Goal: Task Accomplishment & Management: Complete application form

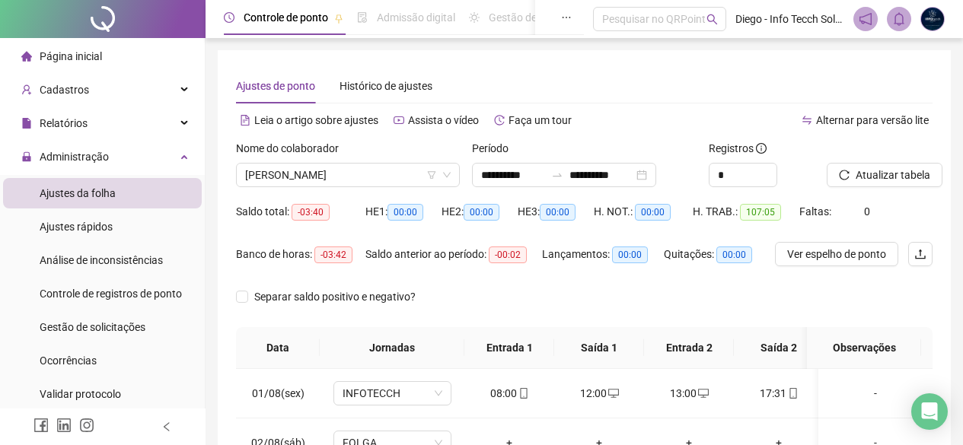
scroll to position [37, 0]
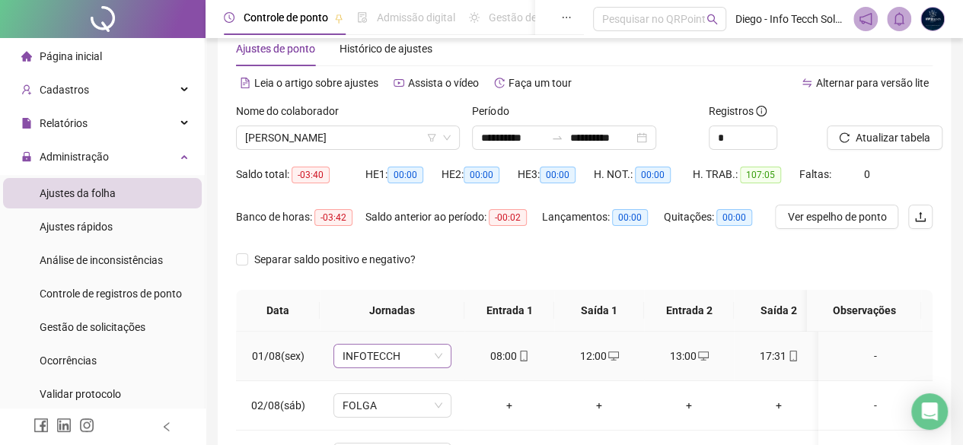
click at [391, 357] on span "INFOTECCH" at bounding box center [392, 356] width 100 height 23
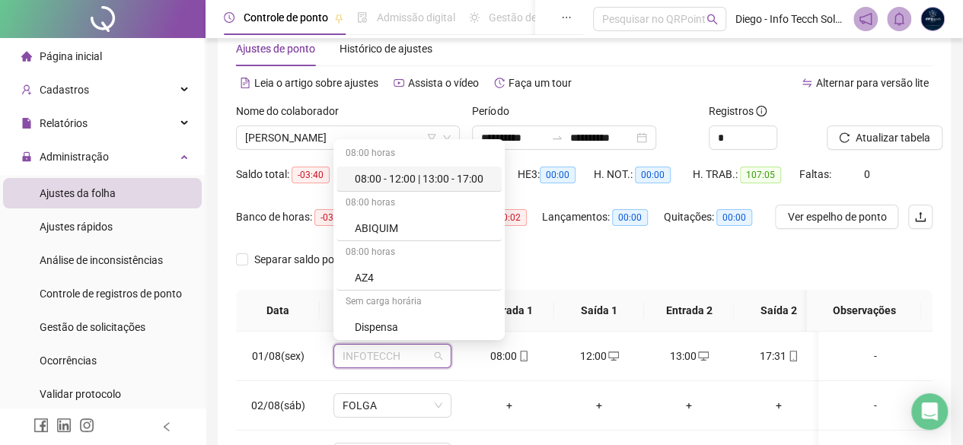
click at [320, 306] on th "Jornadas" at bounding box center [392, 311] width 145 height 42
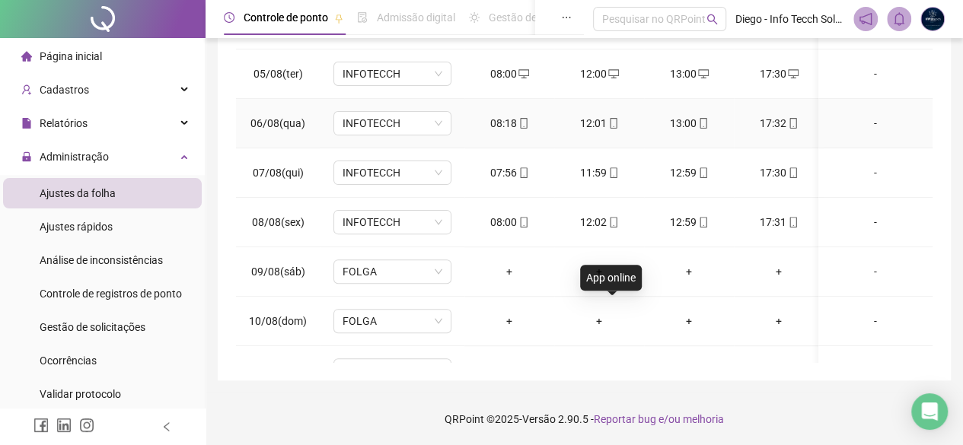
scroll to position [381, 0]
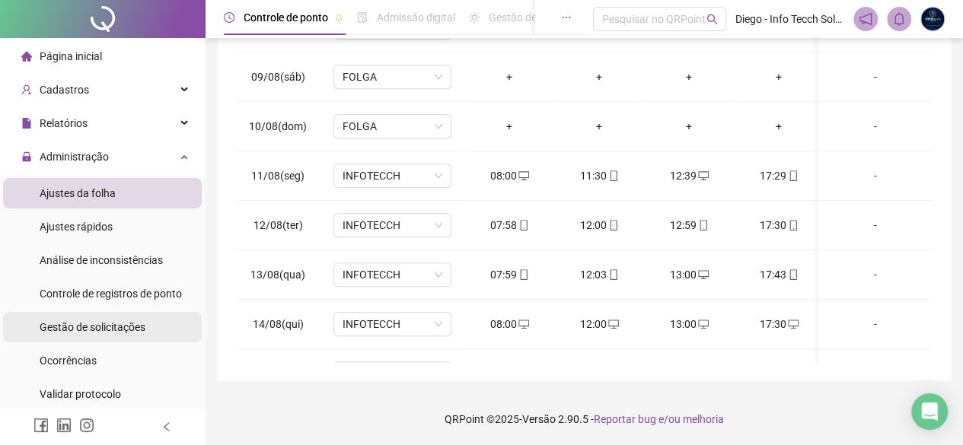
click at [142, 336] on div "Gestão de solicitações" at bounding box center [93, 327] width 106 height 30
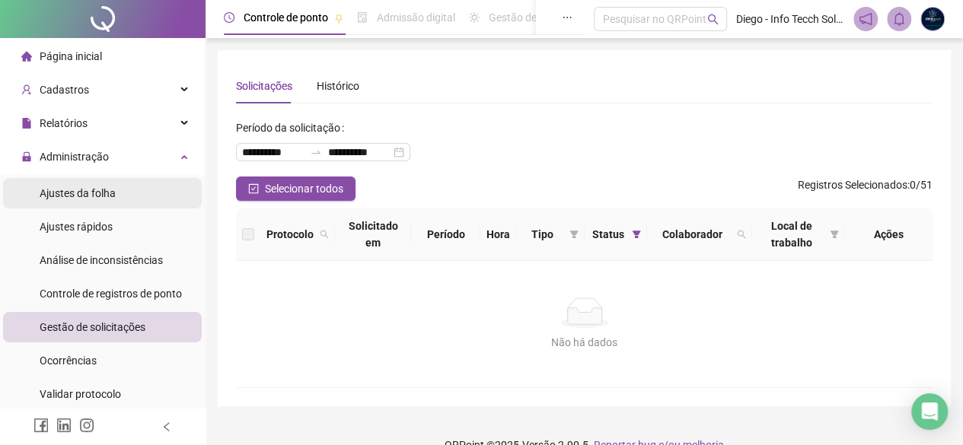
click at [123, 190] on li "Ajustes da folha" at bounding box center [102, 193] width 199 height 30
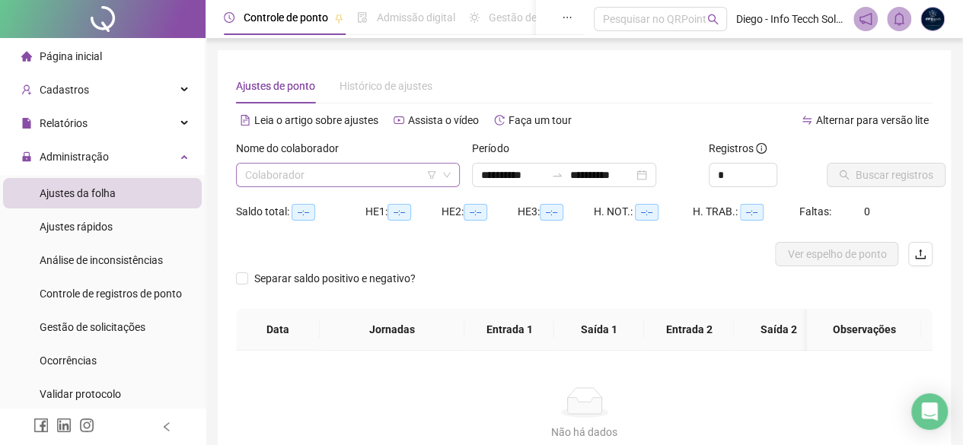
type input "**********"
click at [291, 175] on input "search" at bounding box center [341, 175] width 192 height 23
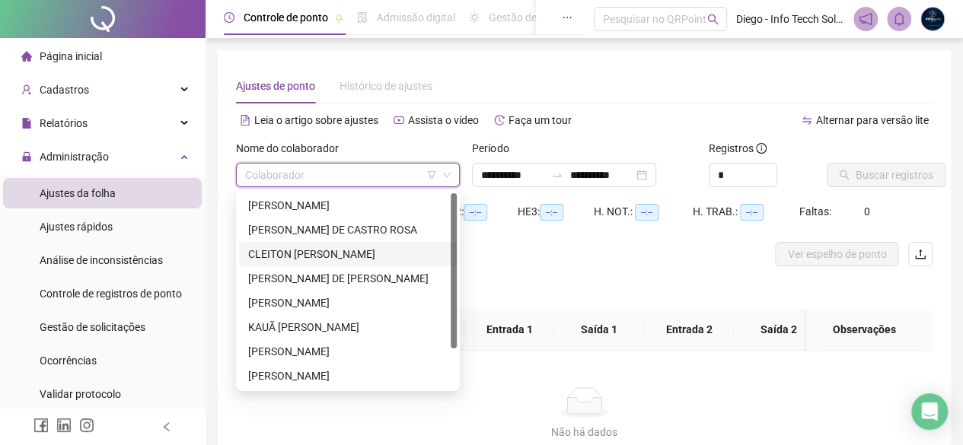
click at [329, 253] on div "CLEITON [PERSON_NAME]" at bounding box center [347, 254] width 199 height 17
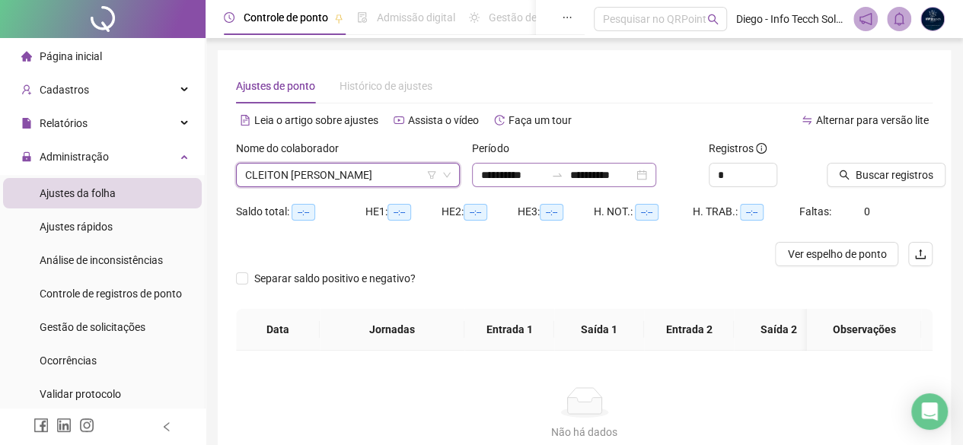
click at [656, 177] on div "**********" at bounding box center [564, 175] width 184 height 24
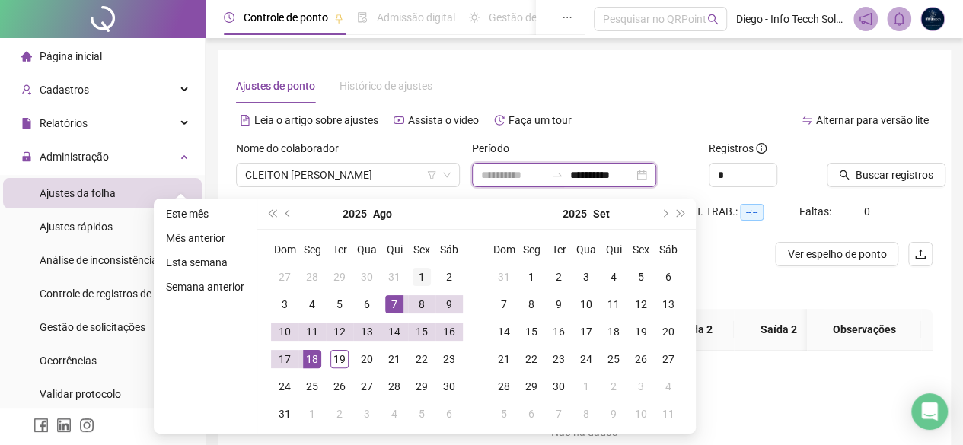
type input "**********"
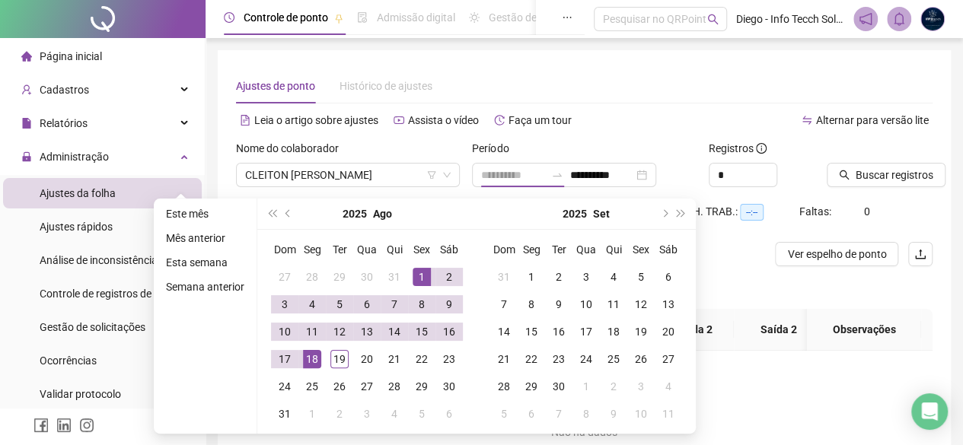
click at [419, 274] on div "1" at bounding box center [422, 277] width 18 height 18
type input "**********"
click at [362, 358] on div "20" at bounding box center [367, 359] width 18 height 18
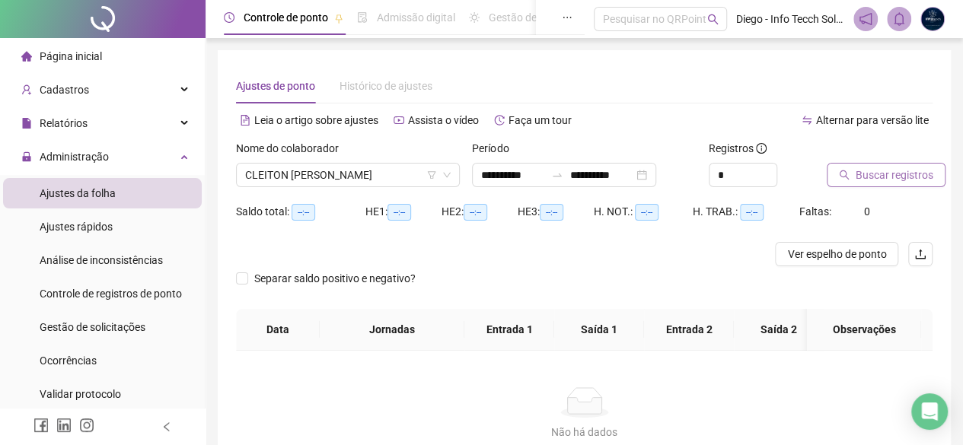
click at [862, 168] on span "Buscar registros" at bounding box center [894, 175] width 78 height 17
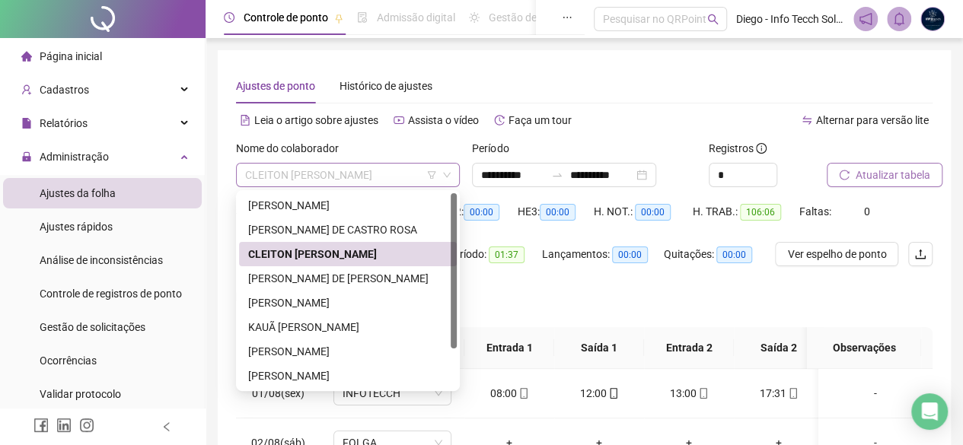
click at [384, 177] on span "CLEITON [PERSON_NAME]" at bounding box center [347, 175] width 205 height 23
click at [394, 283] on div "[PERSON_NAME] DE [PERSON_NAME]" at bounding box center [347, 278] width 199 height 17
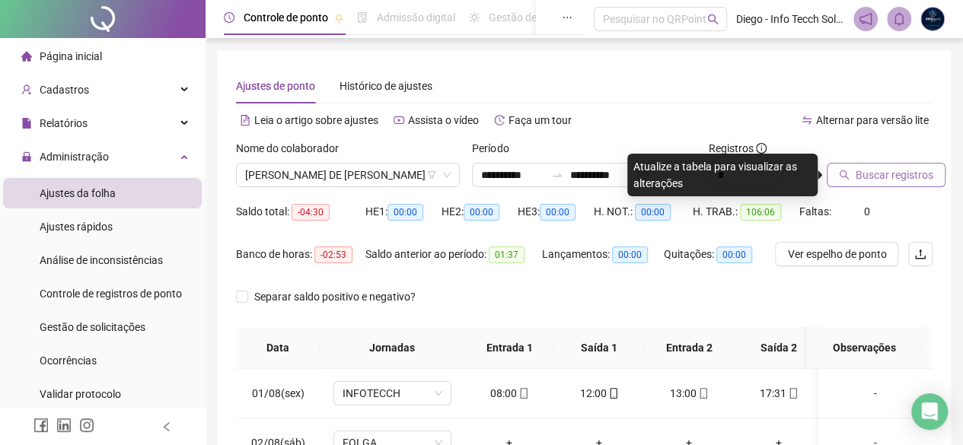
click at [868, 177] on span "Buscar registros" at bounding box center [894, 175] width 78 height 17
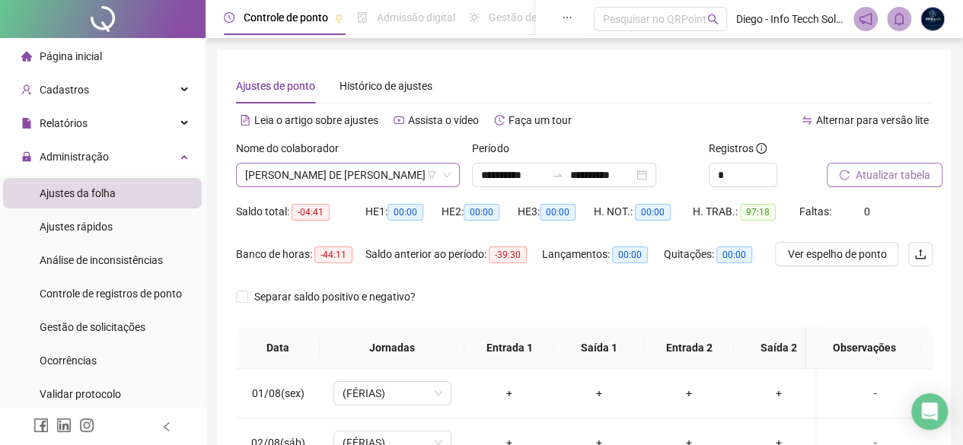
click at [394, 170] on span "[PERSON_NAME] DE [PERSON_NAME]" at bounding box center [347, 175] width 205 height 23
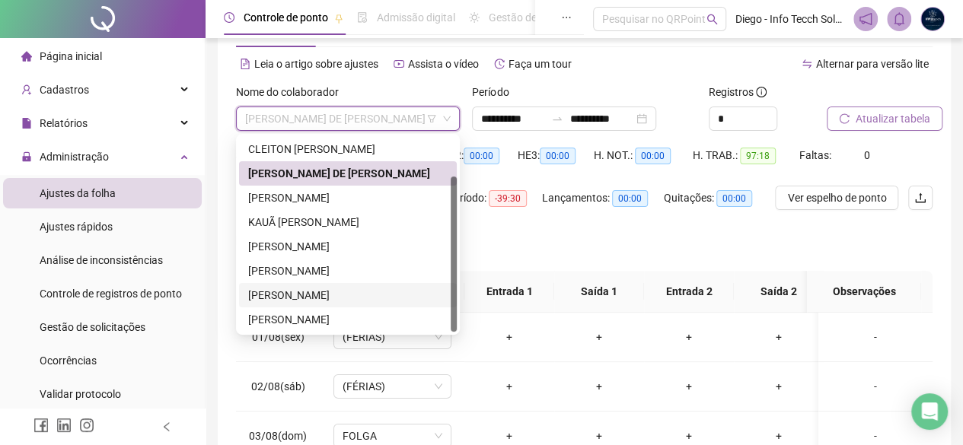
scroll to position [76, 0]
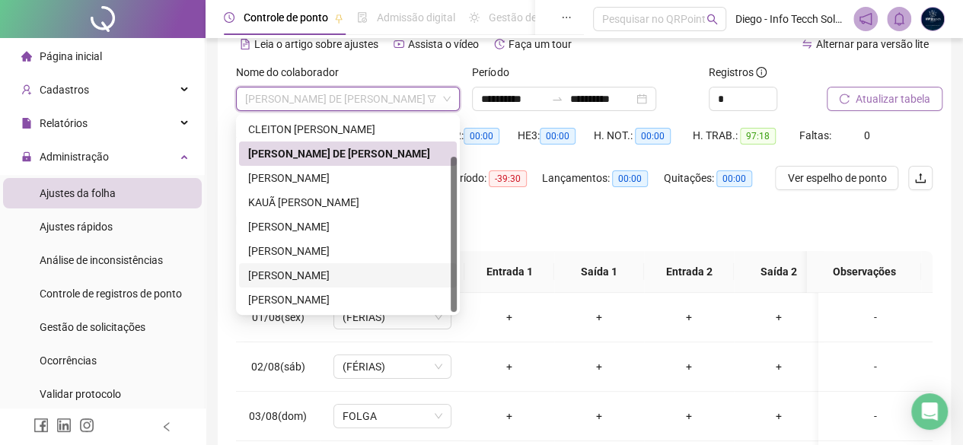
click at [365, 281] on div "[PERSON_NAME]" at bounding box center [347, 275] width 199 height 17
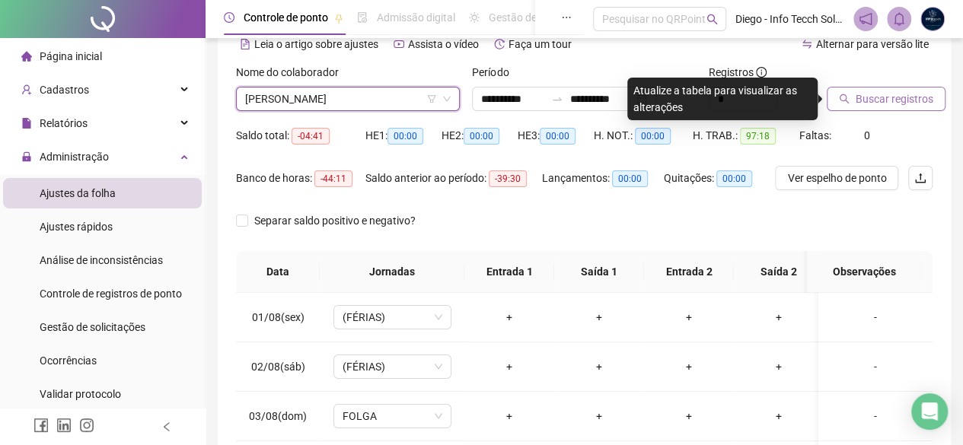
click at [894, 98] on span "Buscar registros" at bounding box center [894, 99] width 78 height 17
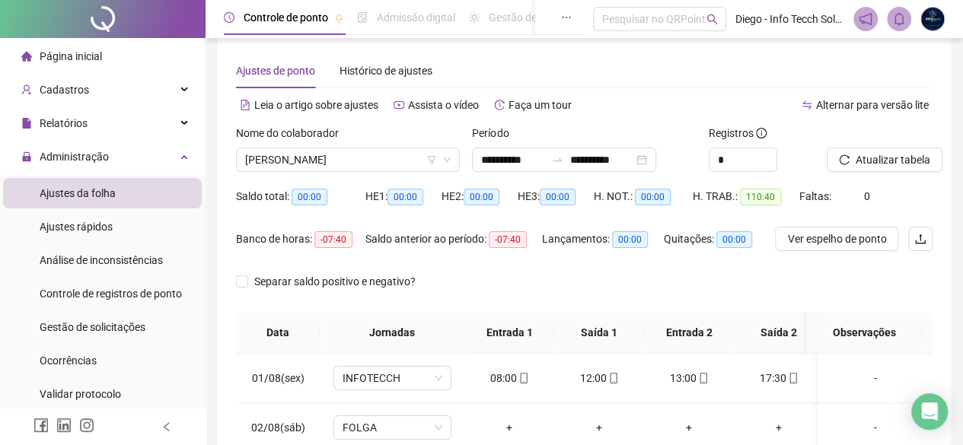
scroll to position [0, 0]
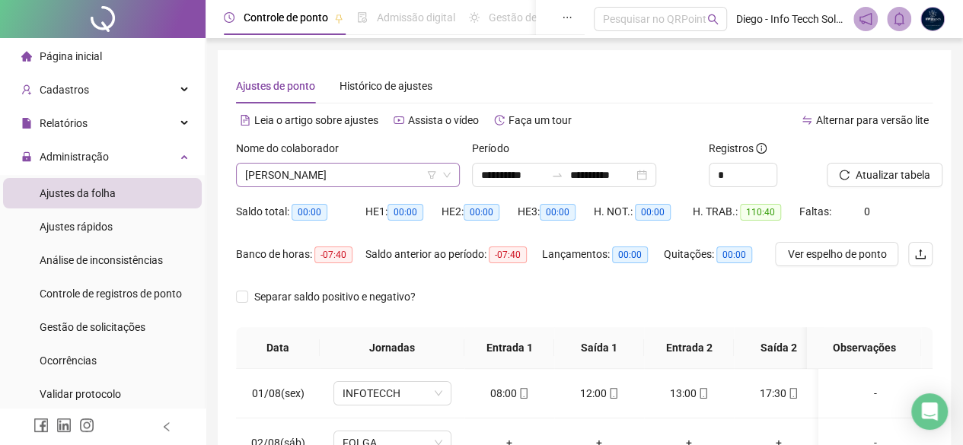
click at [405, 179] on span "[PERSON_NAME]" at bounding box center [347, 175] width 205 height 23
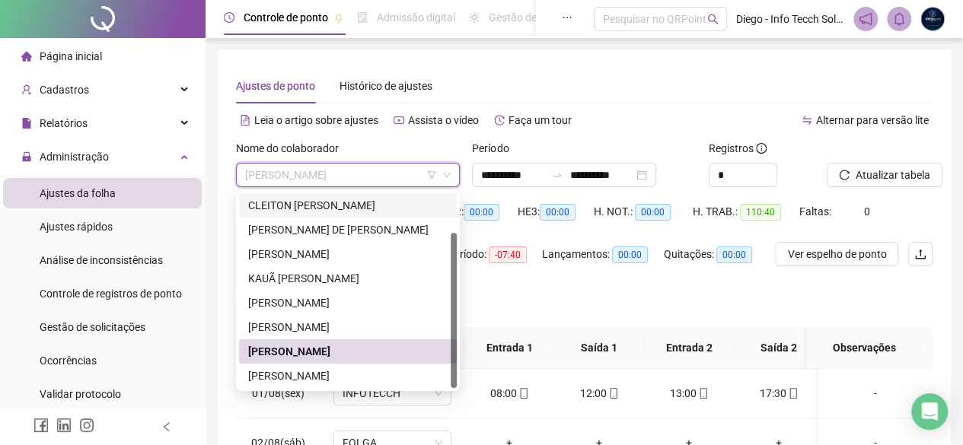
click at [390, 212] on div "CLEITON [PERSON_NAME]" at bounding box center [347, 205] width 199 height 17
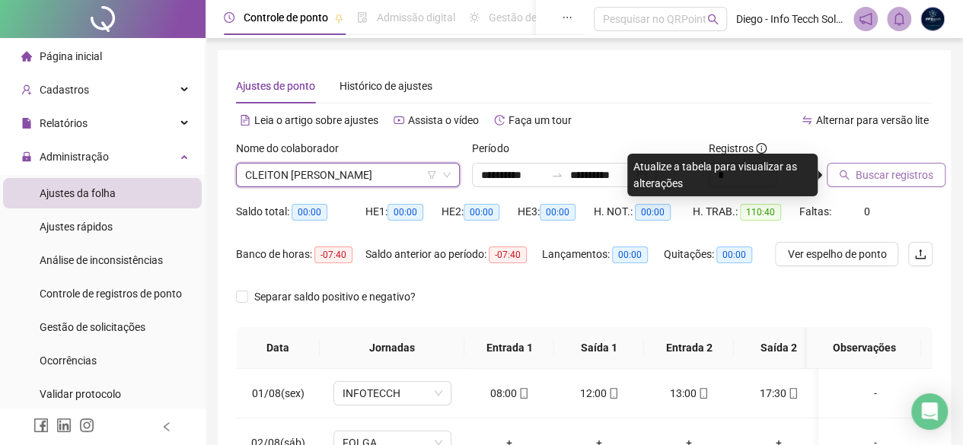
click at [855, 184] on button "Buscar registros" at bounding box center [886, 175] width 119 height 24
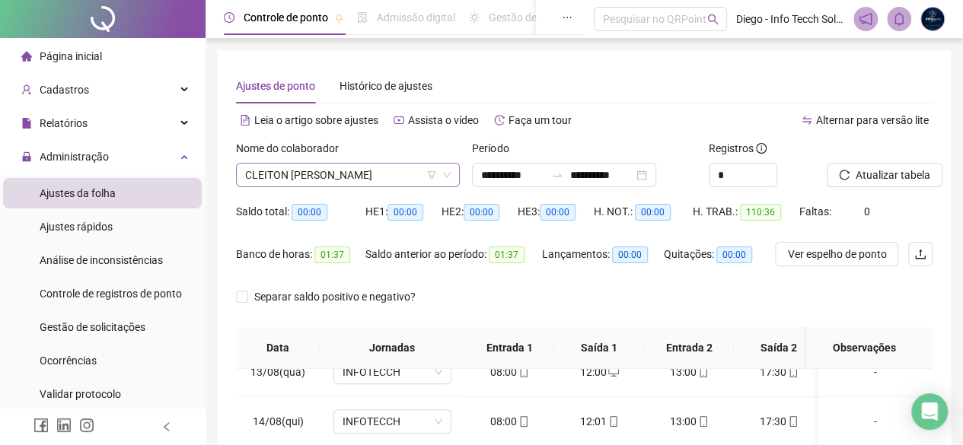
click at [318, 170] on span "CLEITON [PERSON_NAME]" at bounding box center [347, 175] width 205 height 23
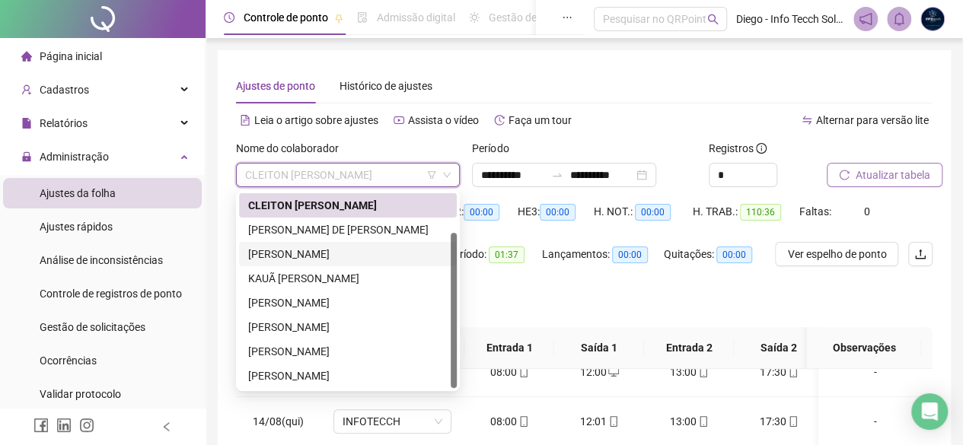
click at [873, 178] on span "Atualizar tabela" at bounding box center [892, 175] width 75 height 17
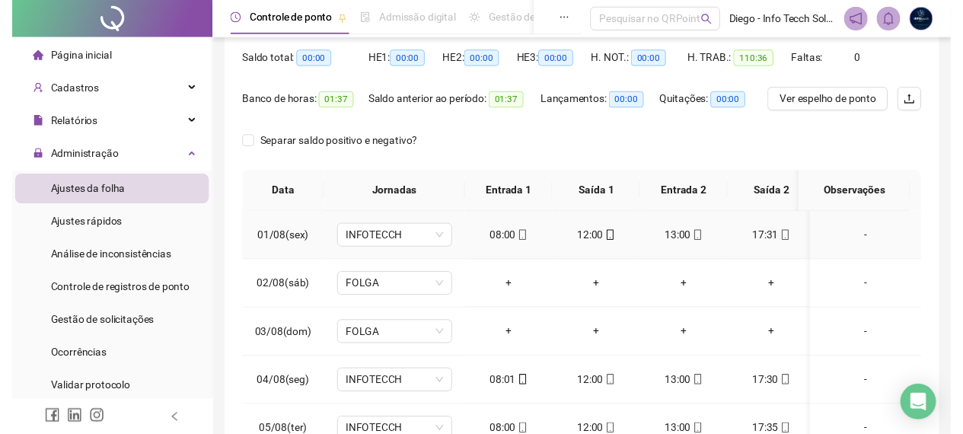
scroll to position [104, 0]
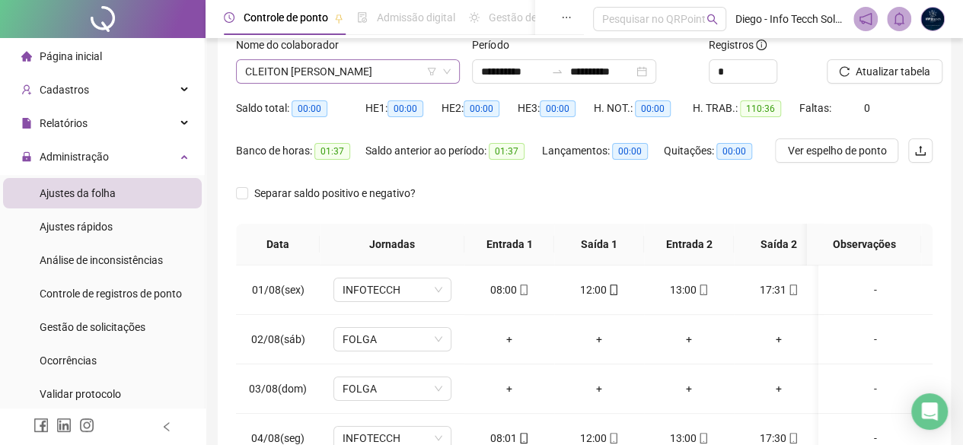
click at [330, 66] on span "CLEITON [PERSON_NAME]" at bounding box center [347, 71] width 205 height 23
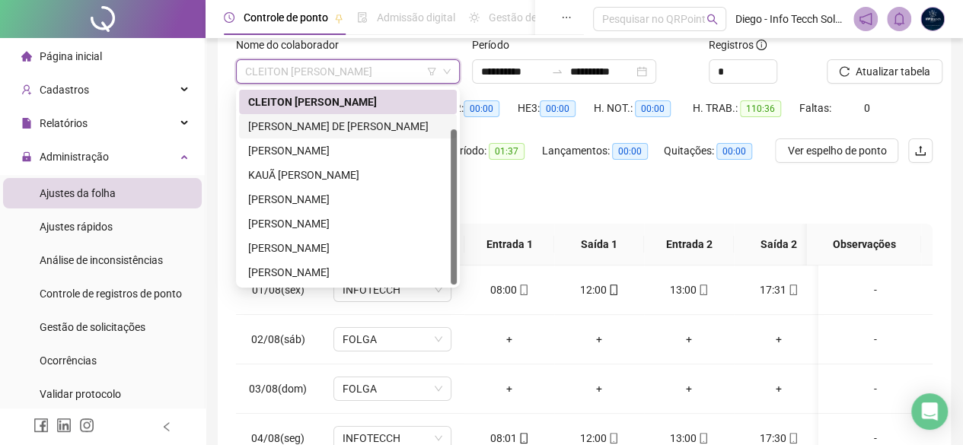
click at [320, 123] on div "[PERSON_NAME] DE [PERSON_NAME]" at bounding box center [347, 126] width 199 height 17
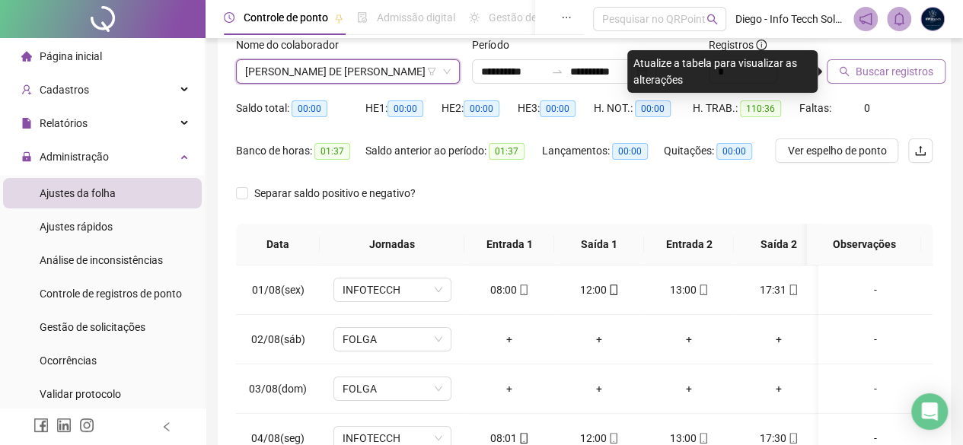
click at [880, 60] on button "Buscar registros" at bounding box center [886, 71] width 119 height 24
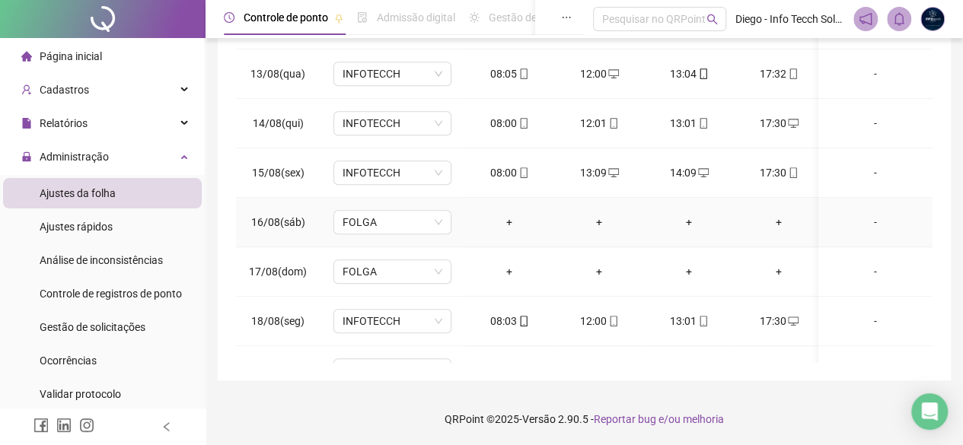
scroll to position [622, 0]
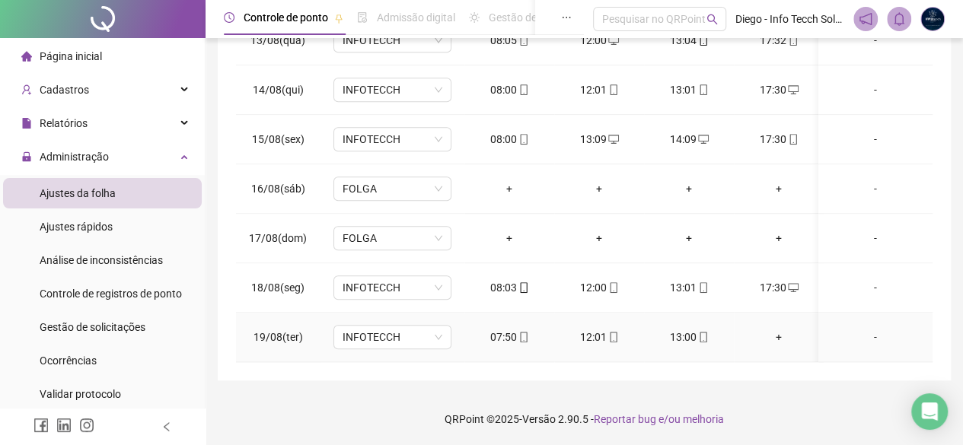
click at [779, 313] on td "+" at bounding box center [779, 337] width 90 height 49
click at [789, 329] on div "+" at bounding box center [778, 337] width 65 height 17
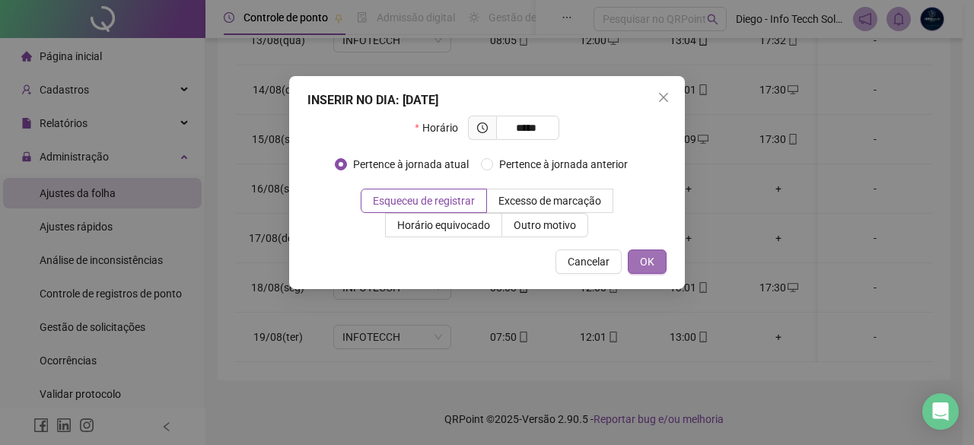
type input "*****"
click at [642, 256] on span "OK" at bounding box center [647, 261] width 14 height 17
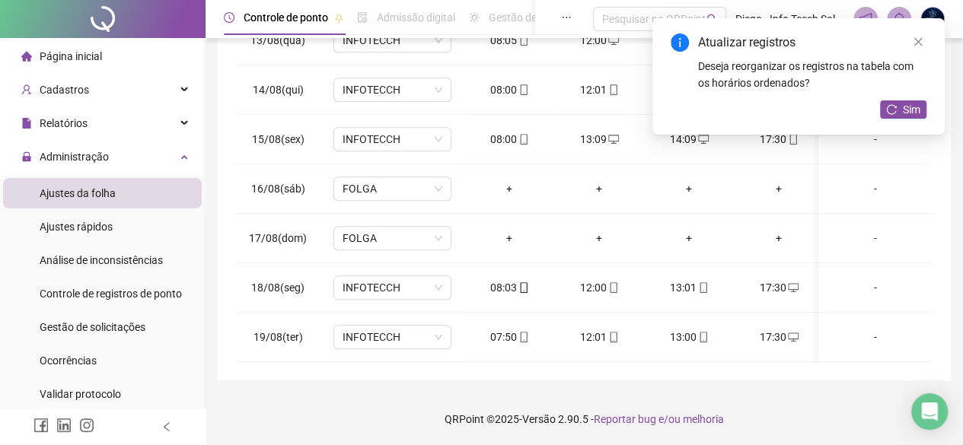
click at [916, 51] on div "Atualizar registros" at bounding box center [812, 42] width 228 height 18
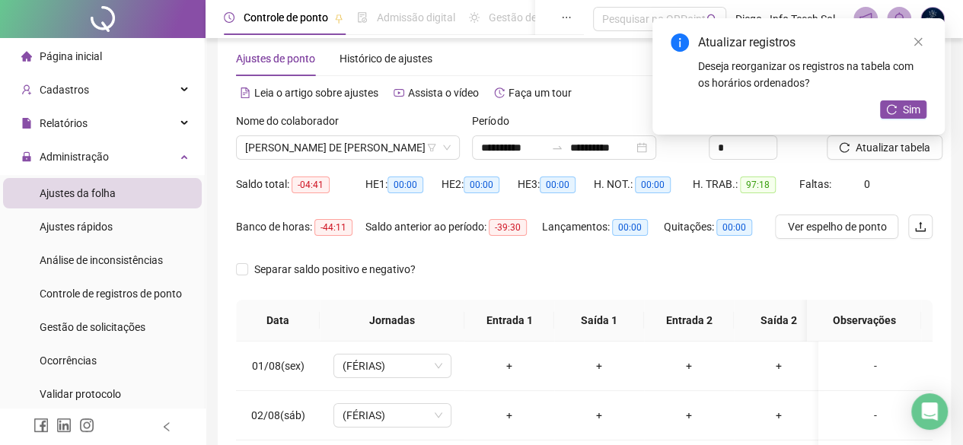
scroll to position [0, 0]
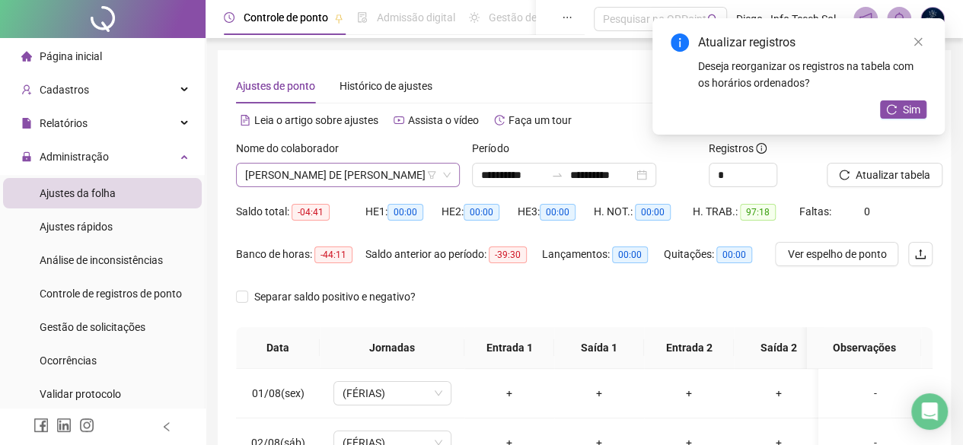
click at [358, 168] on span "[PERSON_NAME] DE [PERSON_NAME]" at bounding box center [347, 175] width 205 height 23
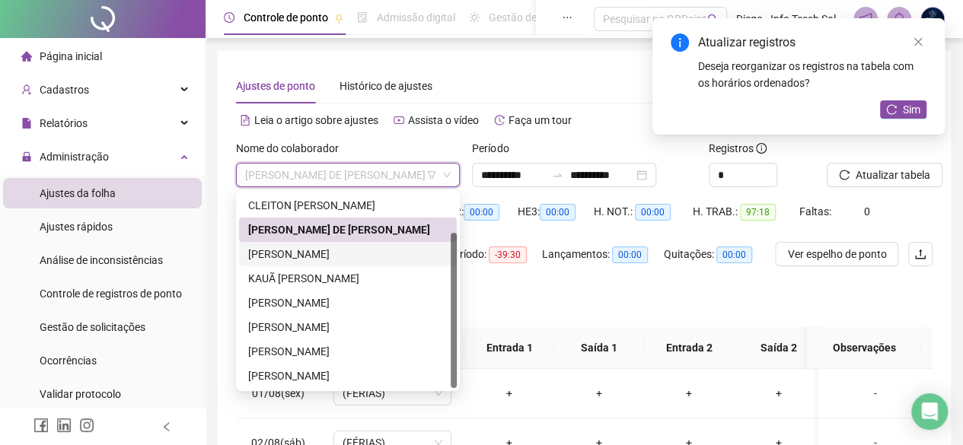
click at [334, 254] on div "[PERSON_NAME]" at bounding box center [347, 254] width 199 height 17
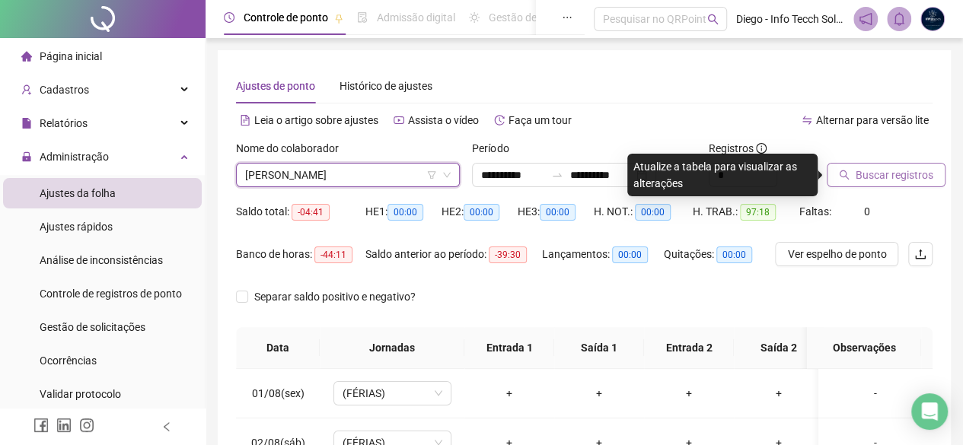
click at [851, 180] on button "Buscar registros" at bounding box center [886, 175] width 119 height 24
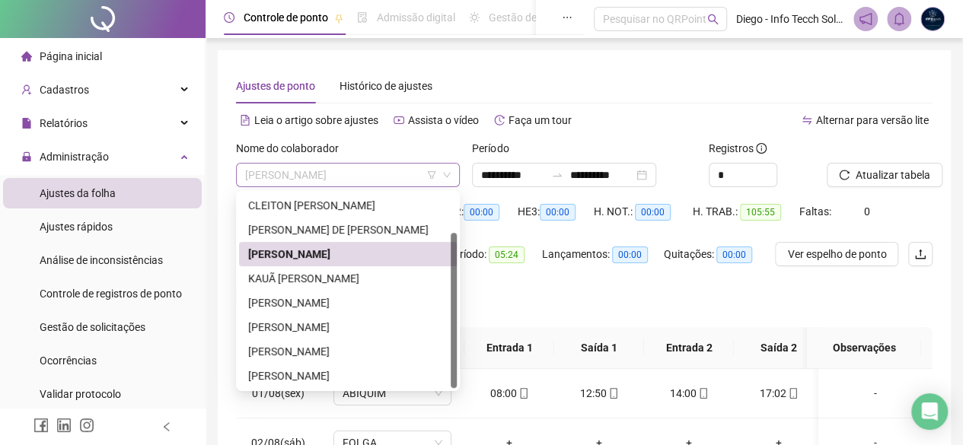
click at [352, 168] on span "[PERSON_NAME]" at bounding box center [347, 175] width 205 height 23
drag, startPoint x: 338, startPoint y: 272, endPoint x: 352, endPoint y: 269, distance: 14.0
click at [339, 272] on div "KAUÃ [PERSON_NAME]" at bounding box center [347, 278] width 199 height 17
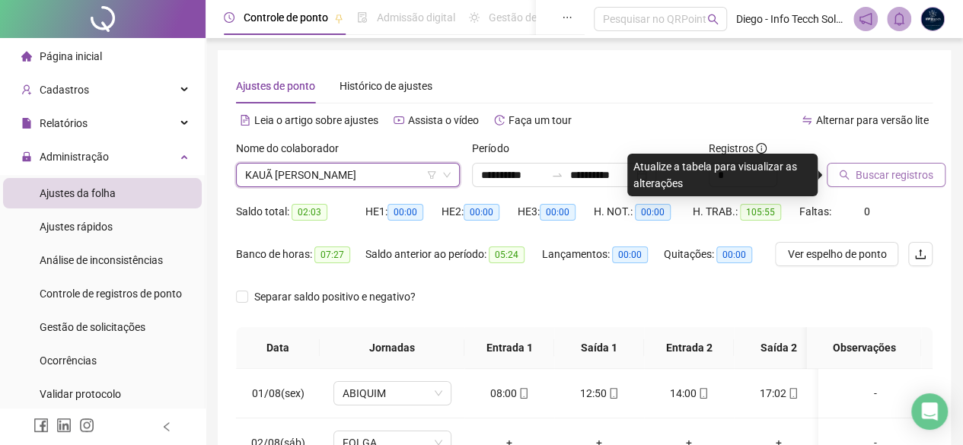
click at [861, 168] on span "Buscar registros" at bounding box center [894, 175] width 78 height 17
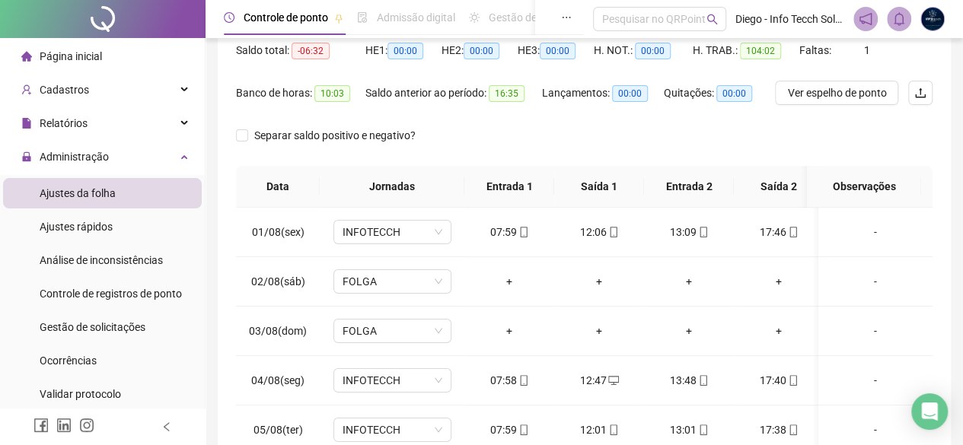
scroll to position [104, 0]
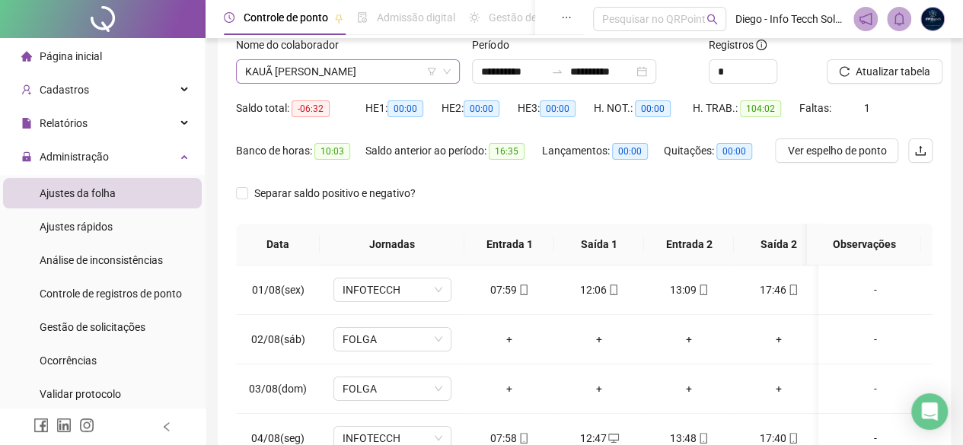
click at [326, 68] on span "KAUÃ [PERSON_NAME]" at bounding box center [347, 71] width 205 height 23
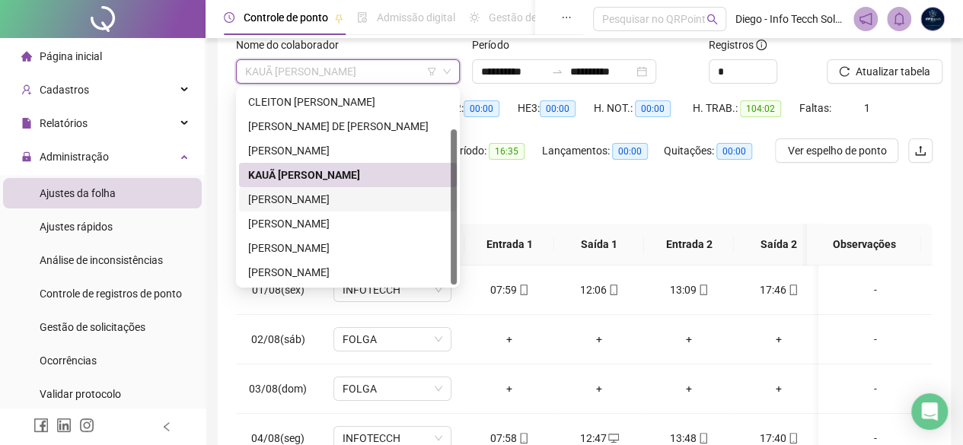
click at [354, 196] on div "[PERSON_NAME]" at bounding box center [347, 199] width 199 height 17
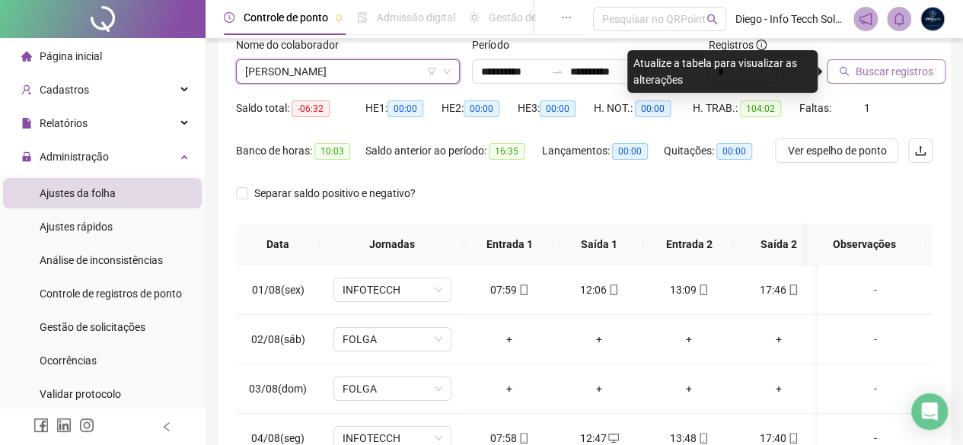
click at [865, 82] on button "Buscar registros" at bounding box center [886, 71] width 119 height 24
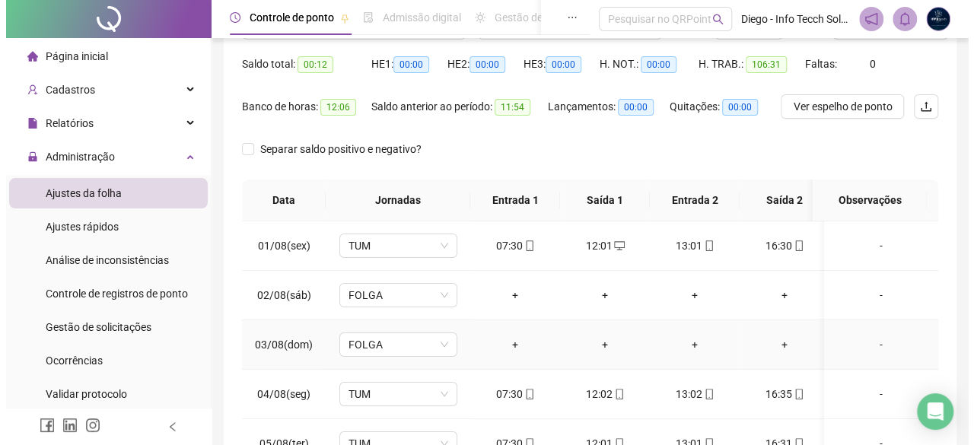
scroll to position [0, 0]
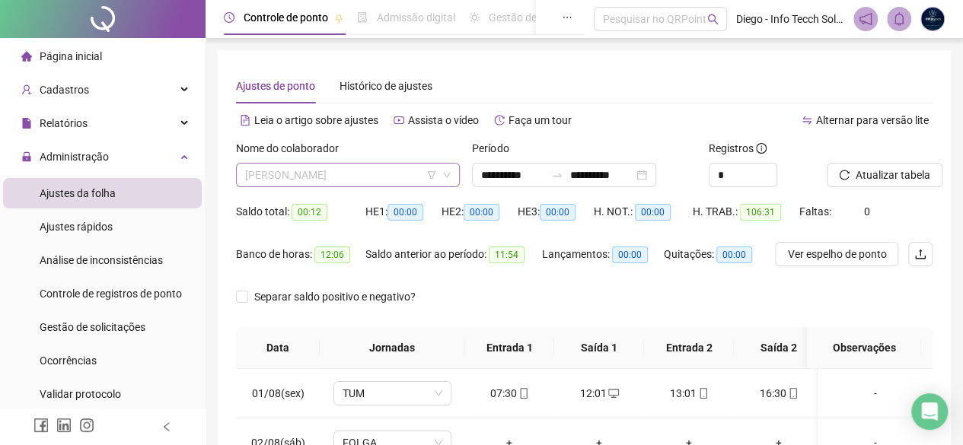
click at [341, 178] on span "[PERSON_NAME]" at bounding box center [347, 175] width 205 height 23
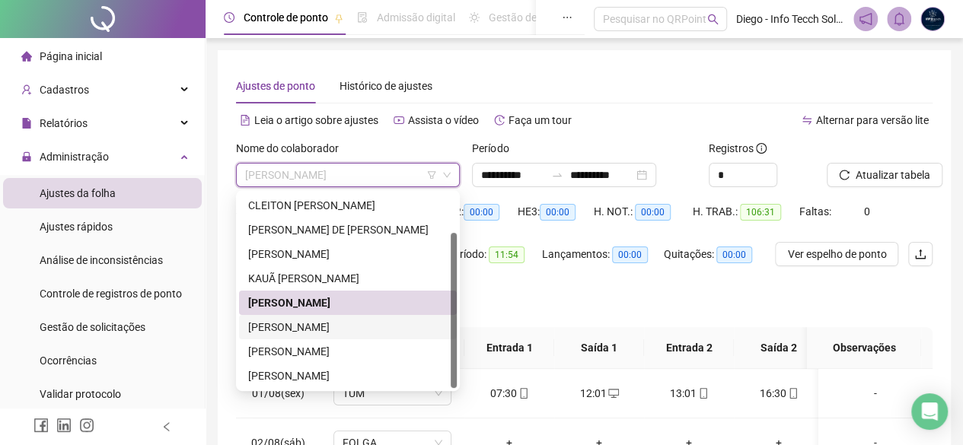
click at [354, 320] on div "[PERSON_NAME]" at bounding box center [347, 327] width 199 height 17
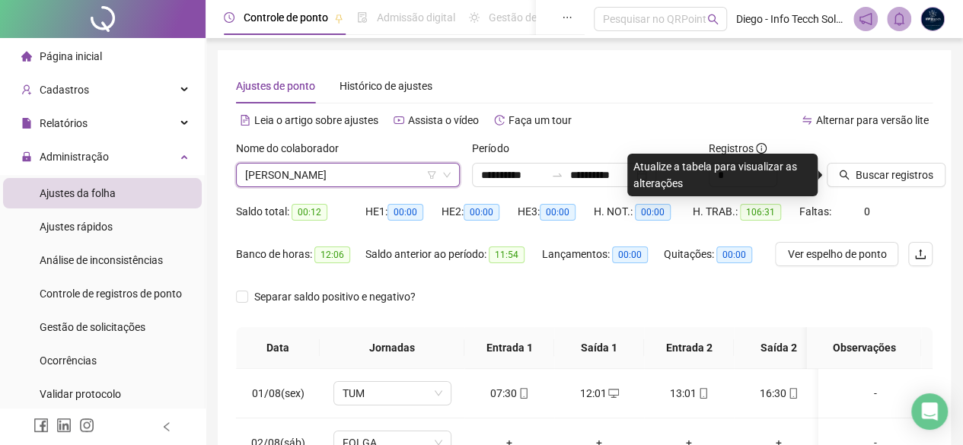
click at [878, 188] on div "Buscar registros" at bounding box center [879, 169] width 118 height 59
click at [865, 177] on span "Buscar registros" at bounding box center [894, 175] width 78 height 17
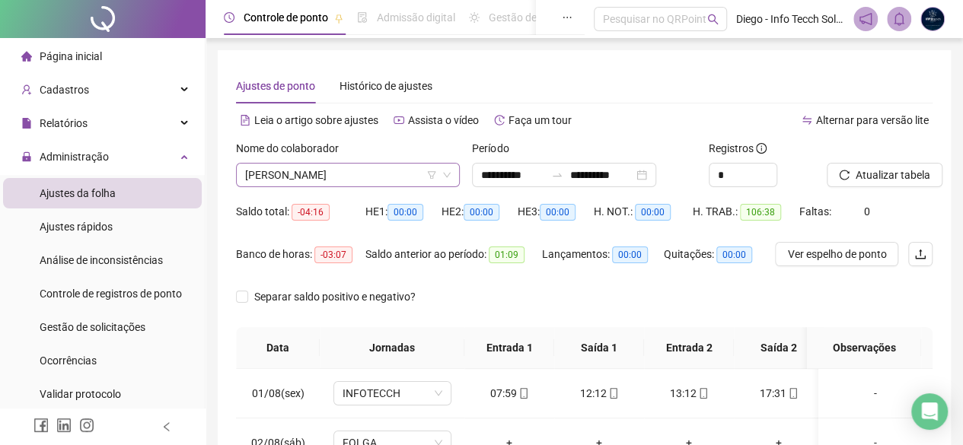
click at [355, 175] on span "[PERSON_NAME]" at bounding box center [347, 175] width 205 height 23
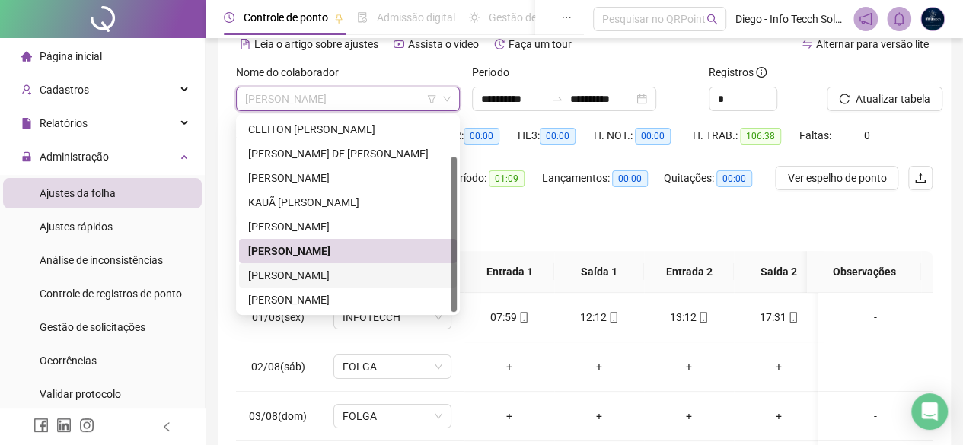
click at [367, 274] on div "[PERSON_NAME]" at bounding box center [347, 275] width 199 height 17
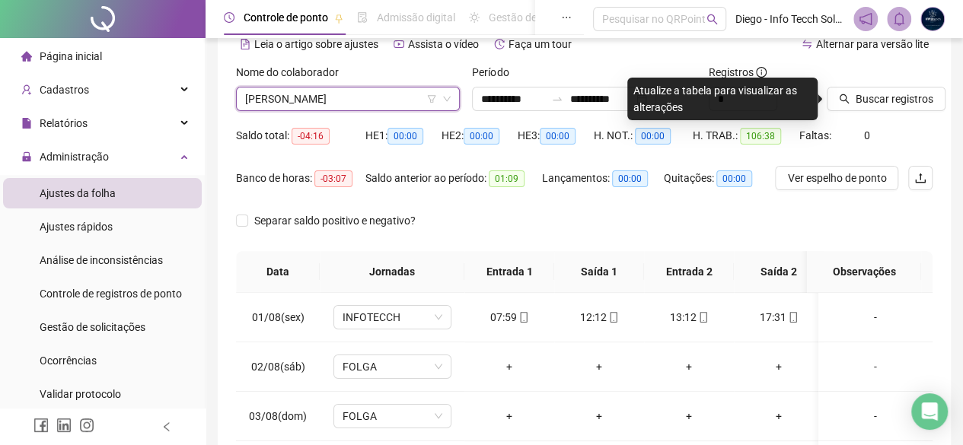
click at [327, 104] on span "[PERSON_NAME]" at bounding box center [347, 99] width 205 height 23
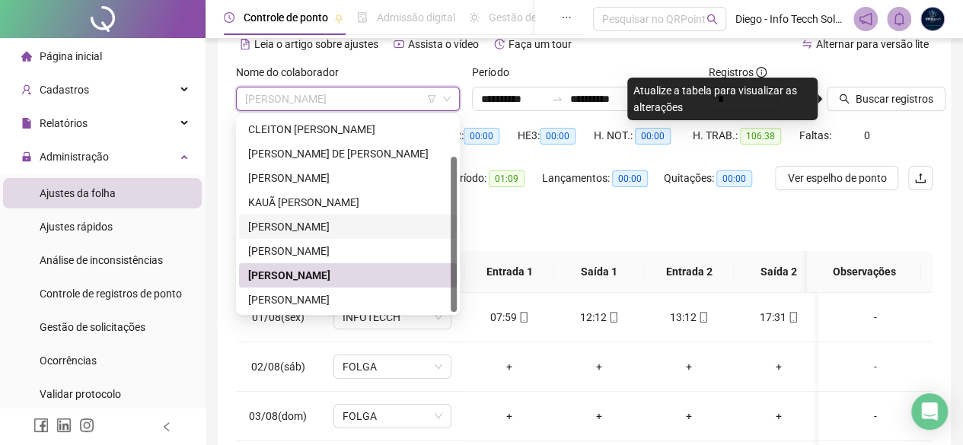
click at [324, 229] on div "[PERSON_NAME]" at bounding box center [347, 226] width 199 height 17
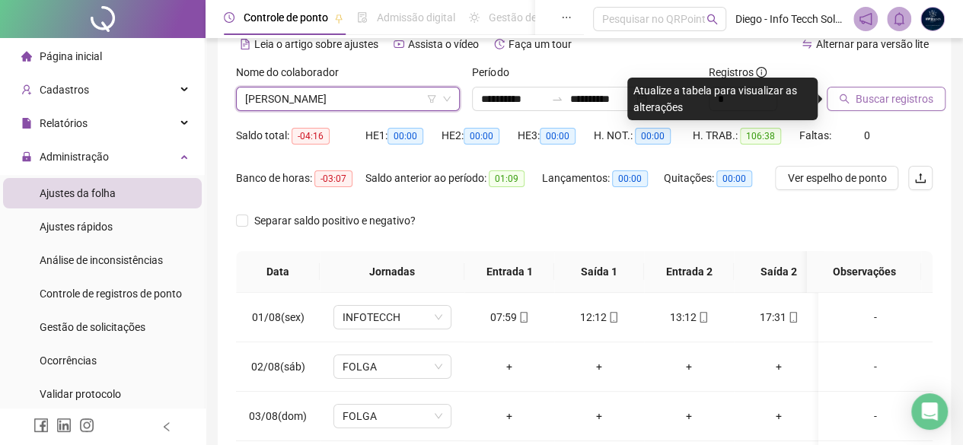
click at [872, 98] on span "Buscar registros" at bounding box center [894, 99] width 78 height 17
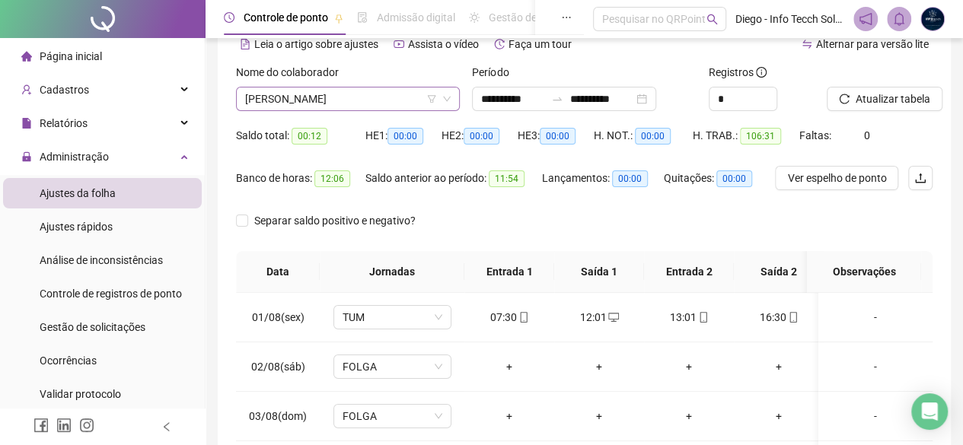
click at [377, 101] on span "[PERSON_NAME]" at bounding box center [347, 99] width 205 height 23
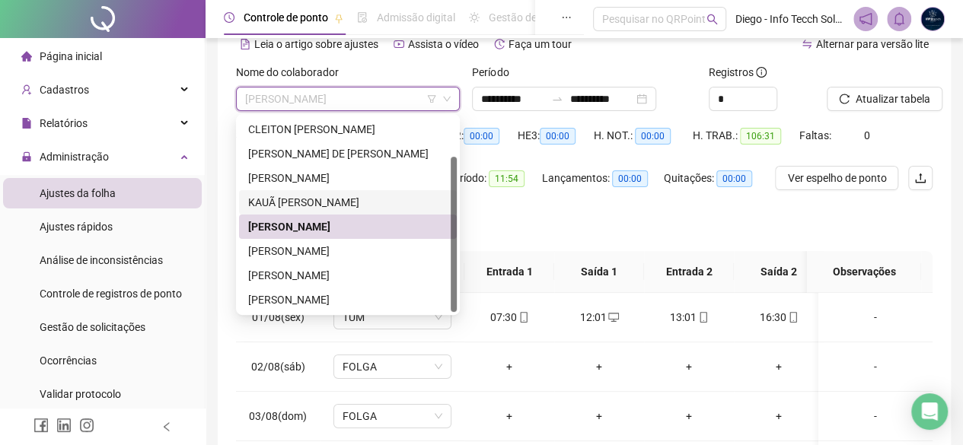
click at [359, 199] on div "KAUÃ [PERSON_NAME]" at bounding box center [347, 202] width 199 height 17
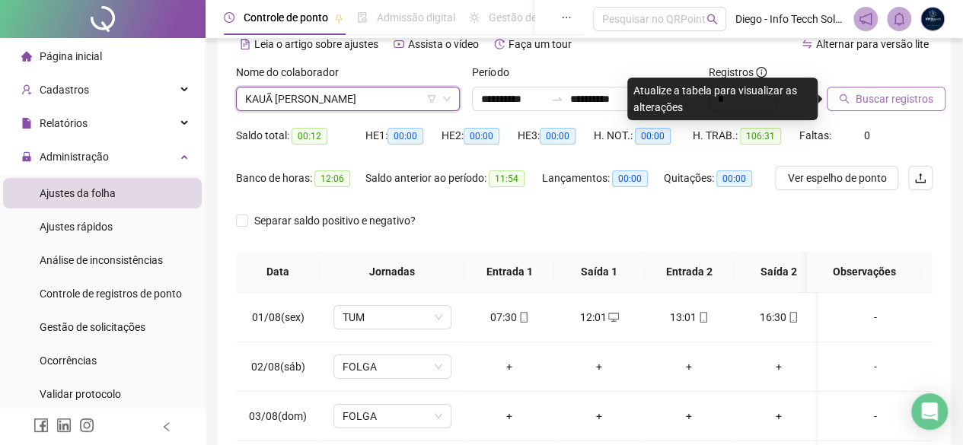
click at [858, 95] on span "Buscar registros" at bounding box center [894, 99] width 78 height 17
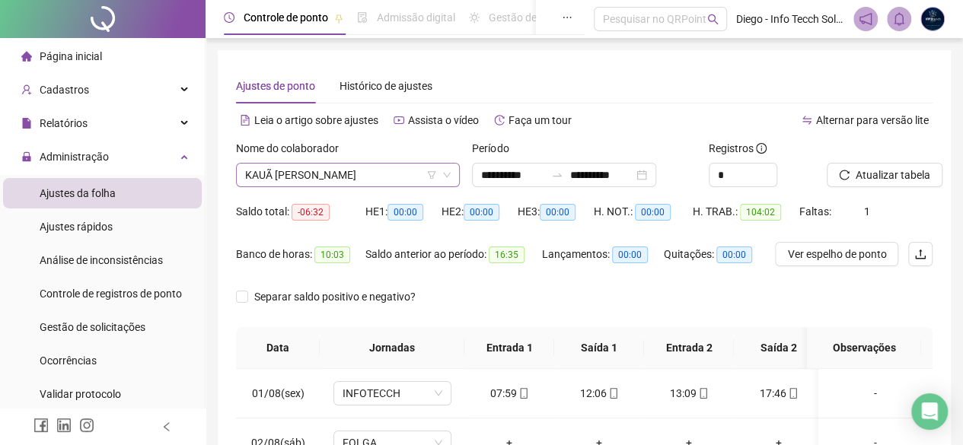
click at [350, 174] on span "KAUÃ [PERSON_NAME]" at bounding box center [347, 175] width 205 height 23
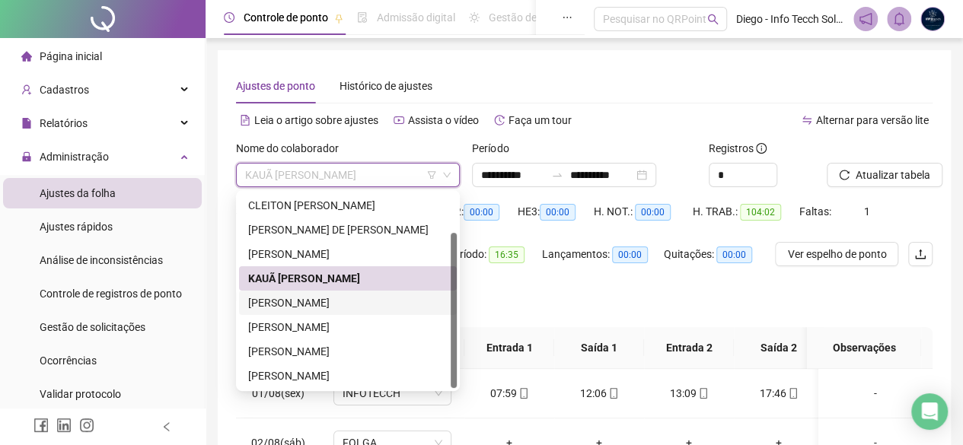
click at [371, 307] on div "[PERSON_NAME]" at bounding box center [347, 303] width 199 height 17
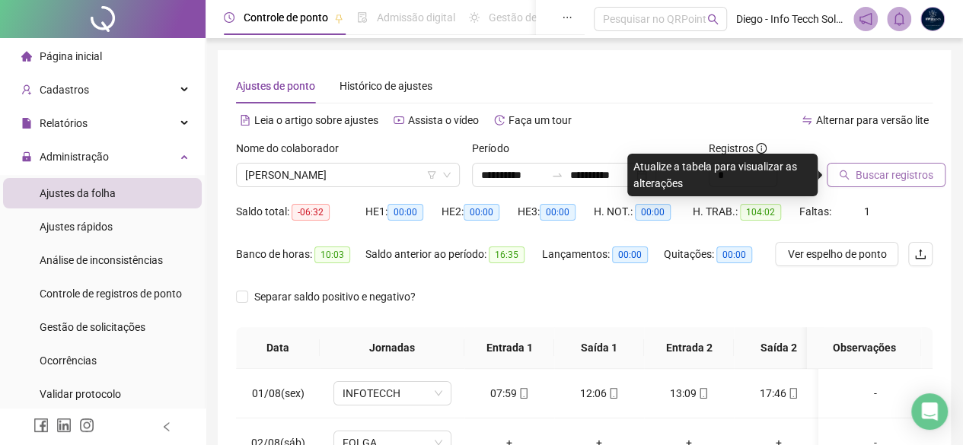
click at [896, 177] on span "Buscar registros" at bounding box center [894, 175] width 78 height 17
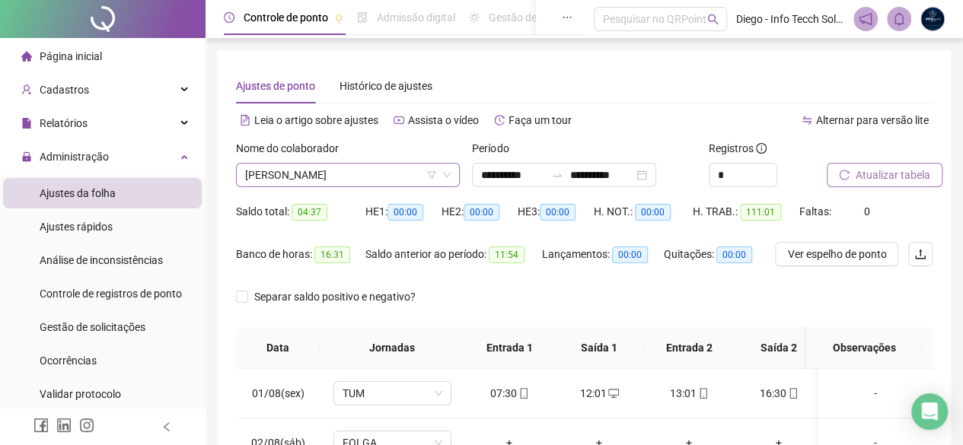
click at [333, 171] on span "[PERSON_NAME]" at bounding box center [347, 175] width 205 height 23
click at [373, 164] on input "search" at bounding box center [341, 175] width 192 height 23
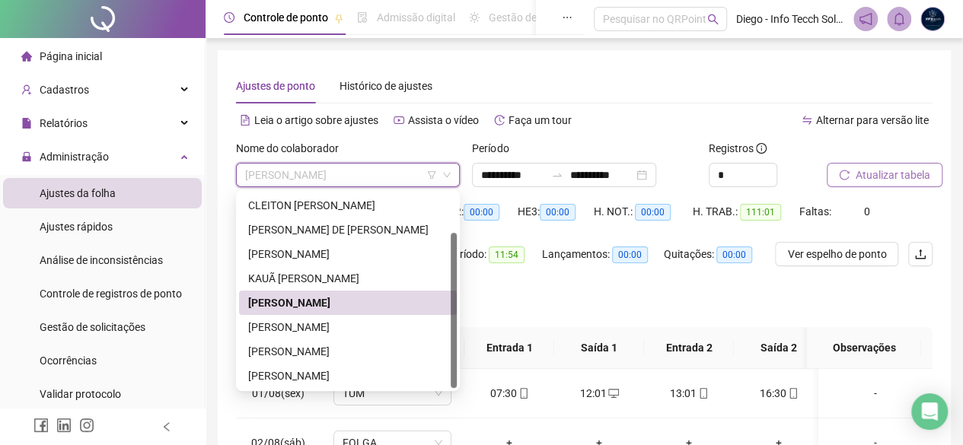
click at [863, 171] on span "Atualizar tabela" at bounding box center [892, 175] width 75 height 17
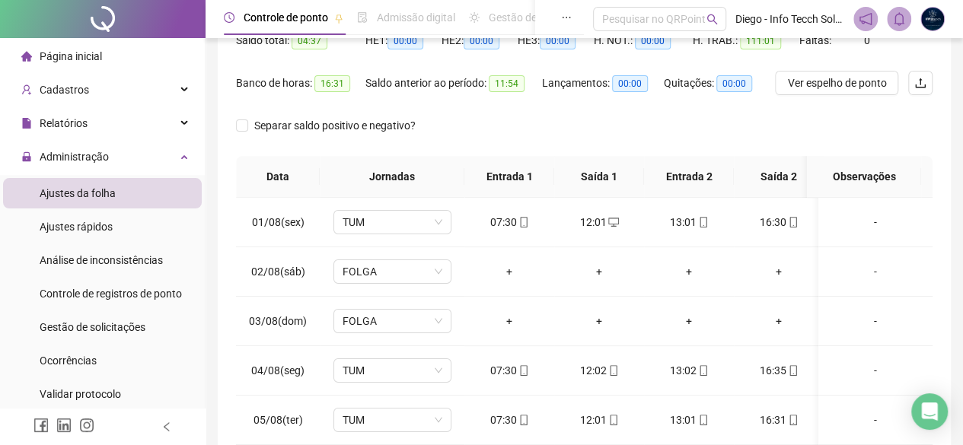
scroll to position [27, 0]
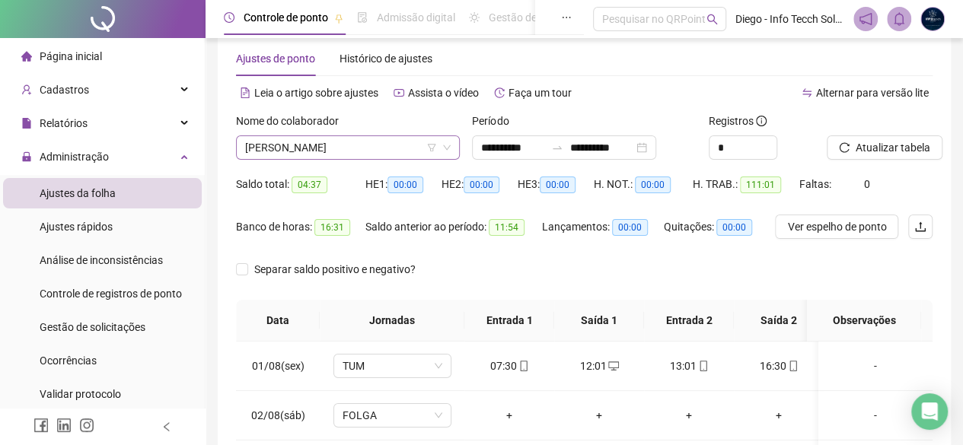
click at [344, 153] on span "[PERSON_NAME]" at bounding box center [347, 147] width 205 height 23
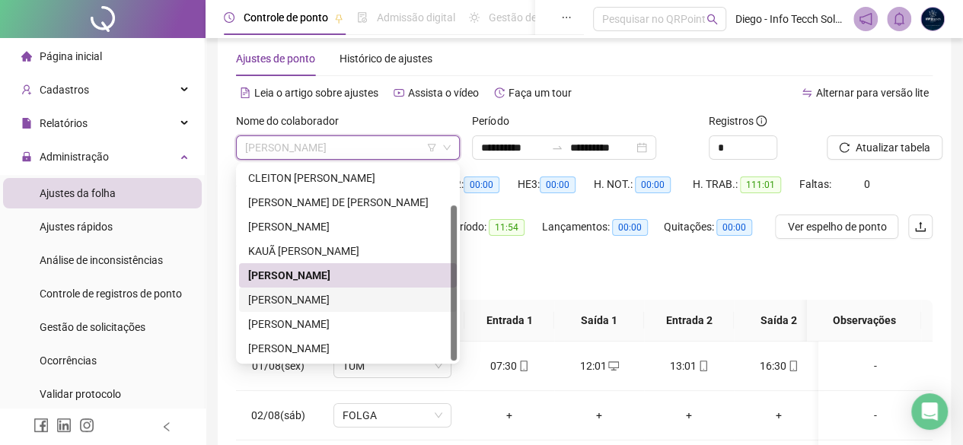
click at [384, 301] on div "[PERSON_NAME]" at bounding box center [347, 299] width 199 height 17
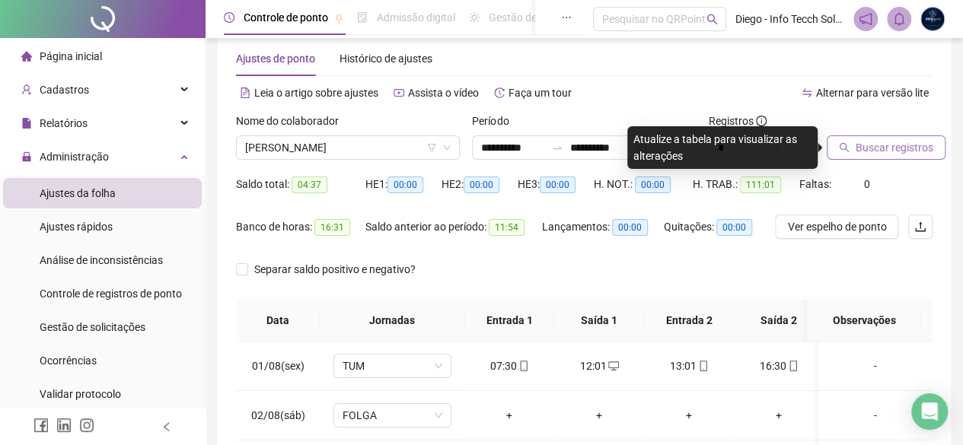
click at [912, 138] on button "Buscar registros" at bounding box center [886, 147] width 119 height 24
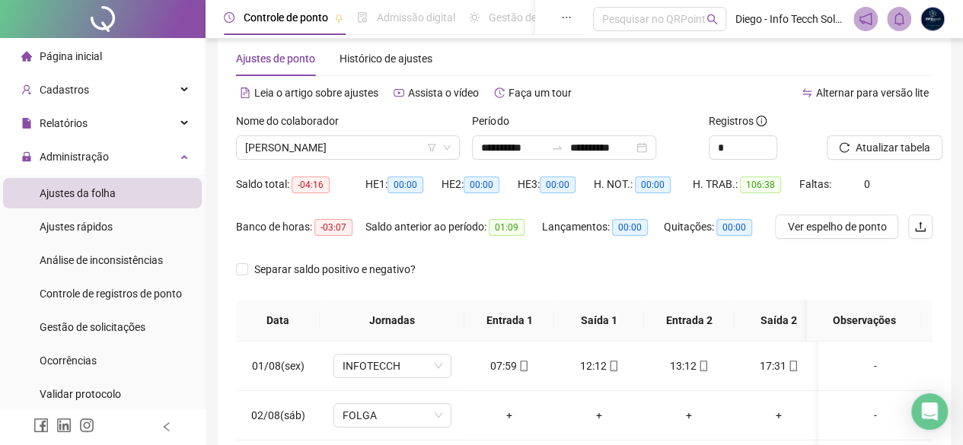
click at [329, 131] on div "Nome do colaborador" at bounding box center [348, 124] width 224 height 23
click at [329, 140] on span "[PERSON_NAME]" at bounding box center [347, 147] width 205 height 23
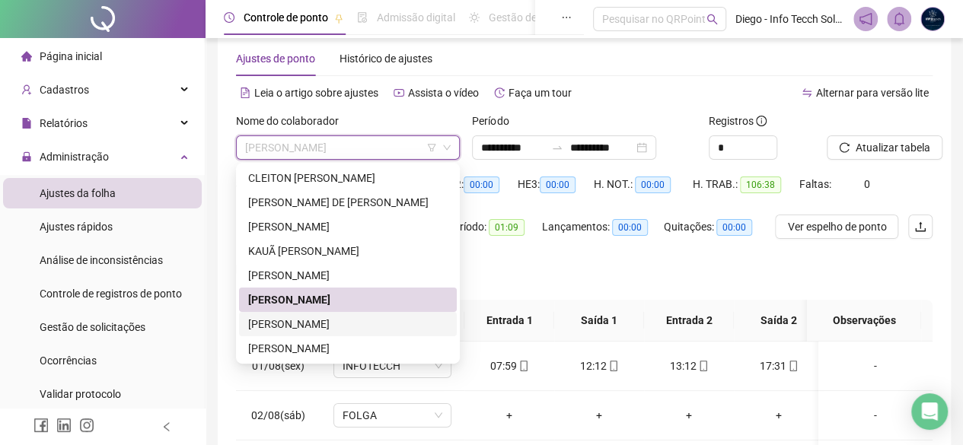
drag, startPoint x: 371, startPoint y: 321, endPoint x: 387, endPoint y: 314, distance: 17.4
click at [373, 320] on div "[PERSON_NAME]" at bounding box center [347, 324] width 199 height 17
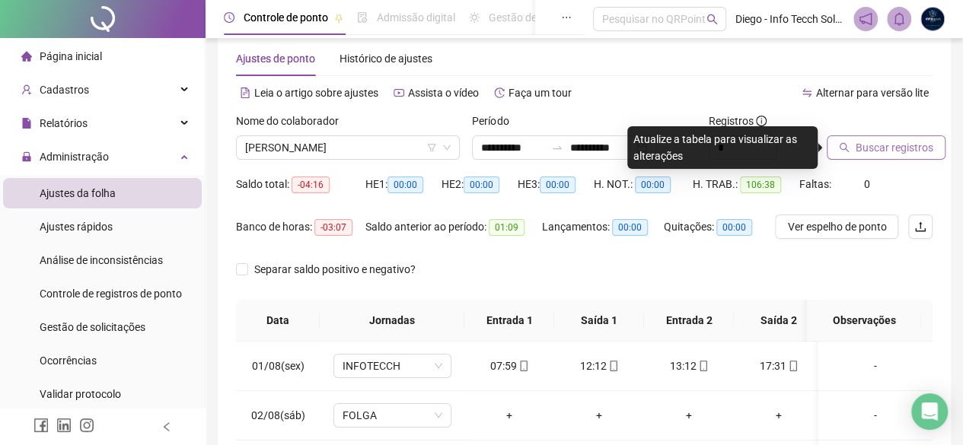
click at [864, 138] on button "Buscar registros" at bounding box center [886, 147] width 119 height 24
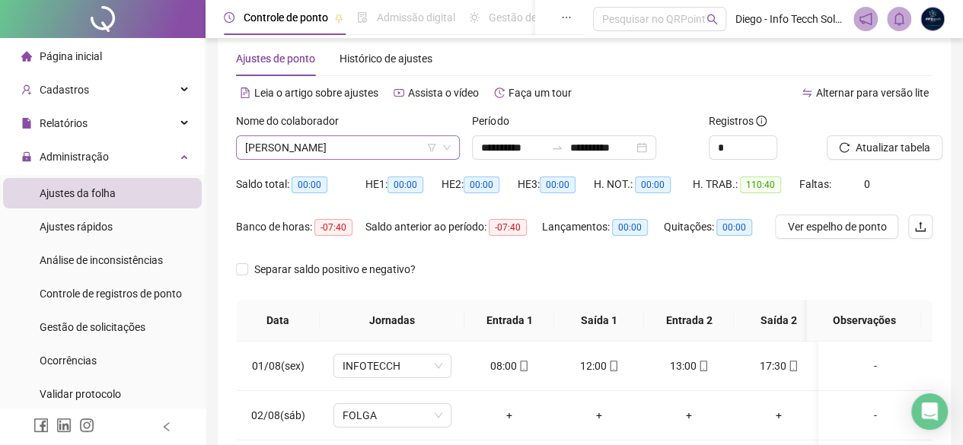
click at [314, 147] on span "[PERSON_NAME]" at bounding box center [347, 147] width 205 height 23
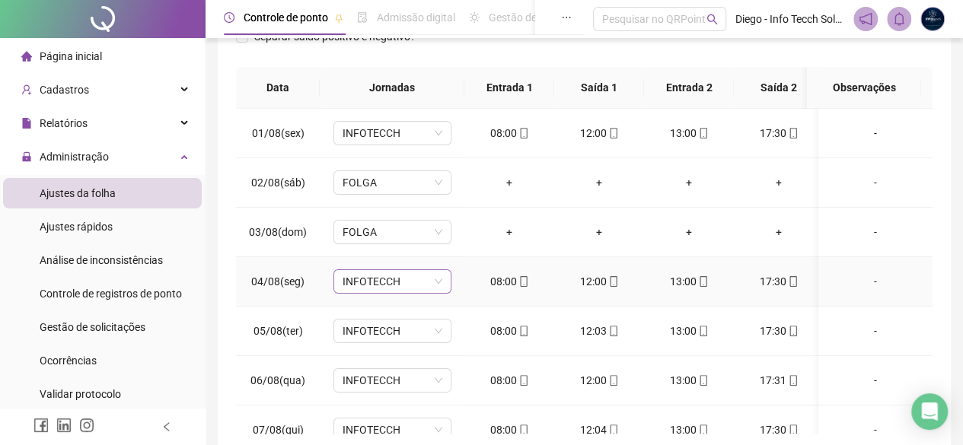
scroll to position [104, 0]
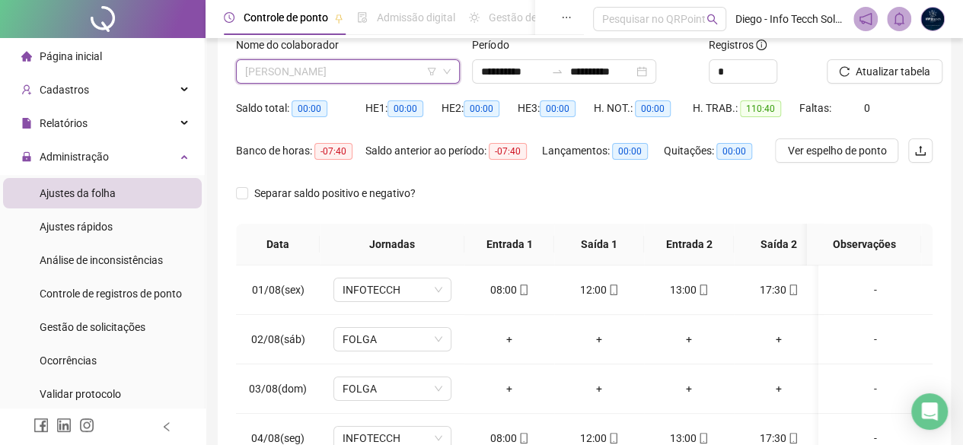
click at [324, 77] on span "[PERSON_NAME]" at bounding box center [347, 71] width 205 height 23
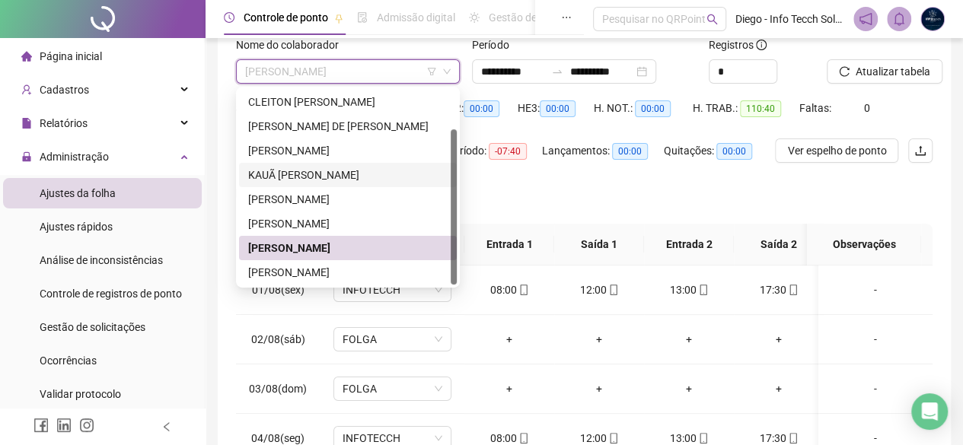
click at [336, 177] on div "KAUÃ [PERSON_NAME]" at bounding box center [347, 175] width 199 height 17
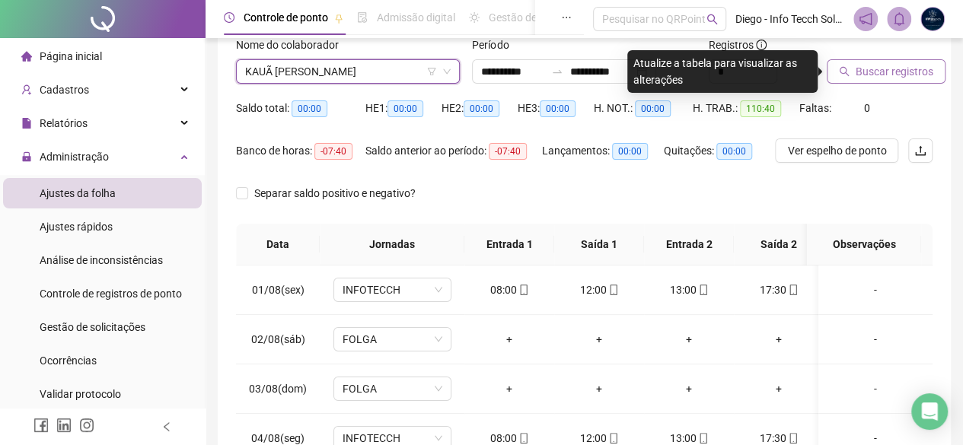
click at [903, 75] on span "Buscar registros" at bounding box center [894, 71] width 78 height 17
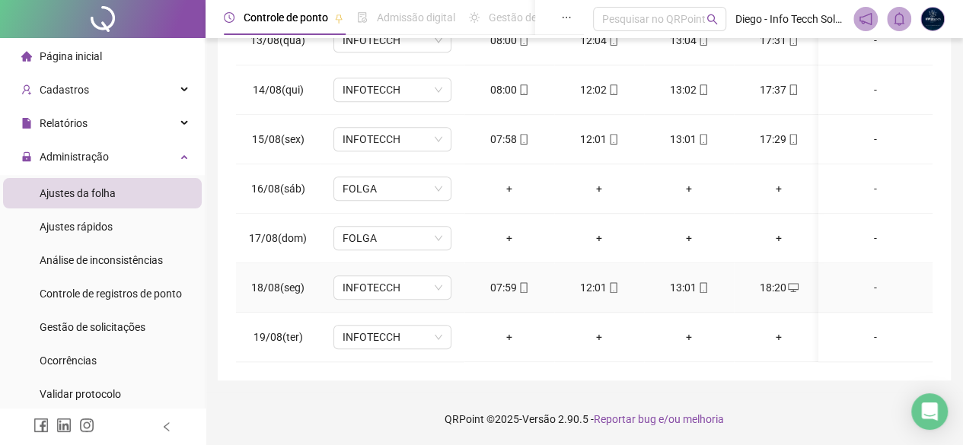
scroll to position [622, 0]
click at [509, 329] on div "+" at bounding box center [508, 337] width 65 height 17
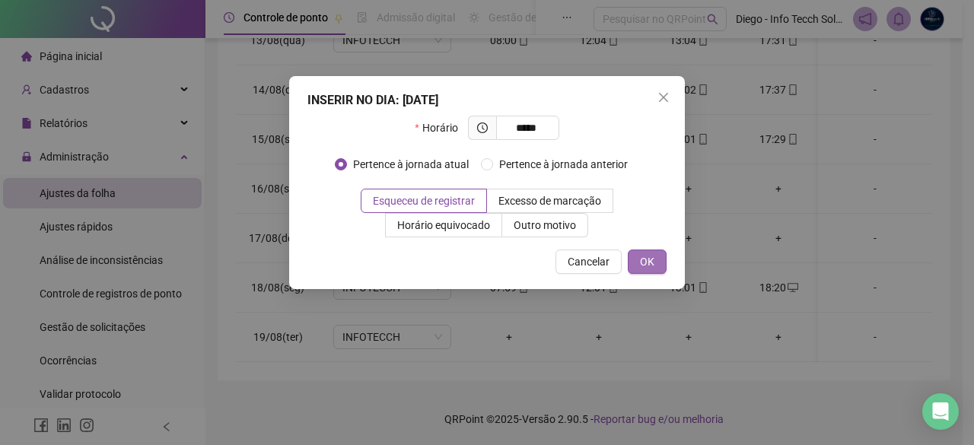
type input "*****"
click at [629, 259] on button "OK" at bounding box center [647, 262] width 39 height 24
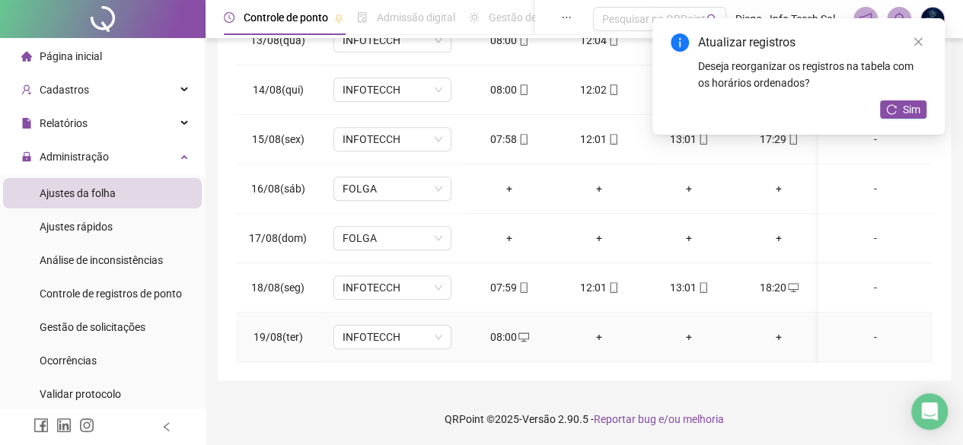
click at [604, 329] on div "+" at bounding box center [598, 337] width 65 height 17
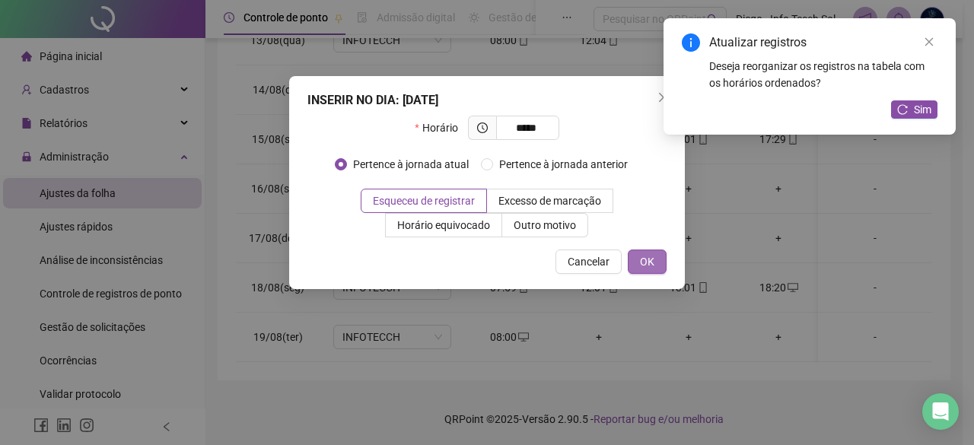
type input "*****"
click at [648, 256] on span "OK" at bounding box center [647, 261] width 14 height 17
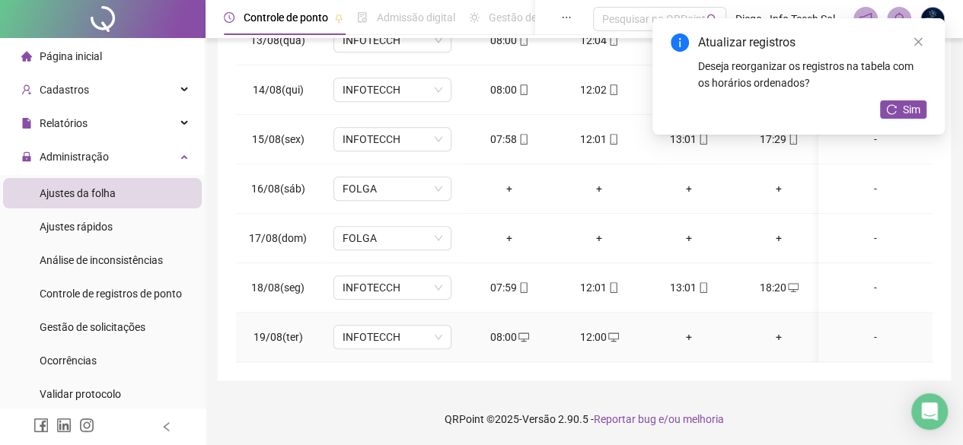
click at [686, 329] on div "+" at bounding box center [688, 337] width 65 height 17
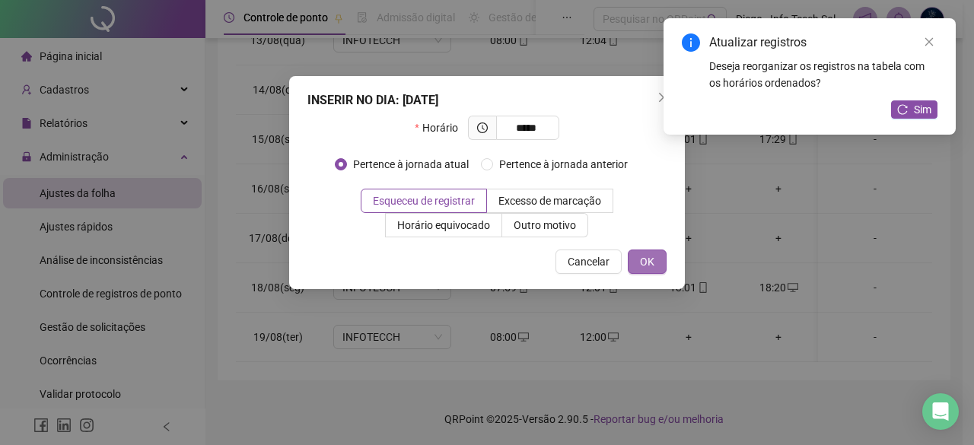
type input "*****"
click at [658, 266] on button "OK" at bounding box center [647, 262] width 39 height 24
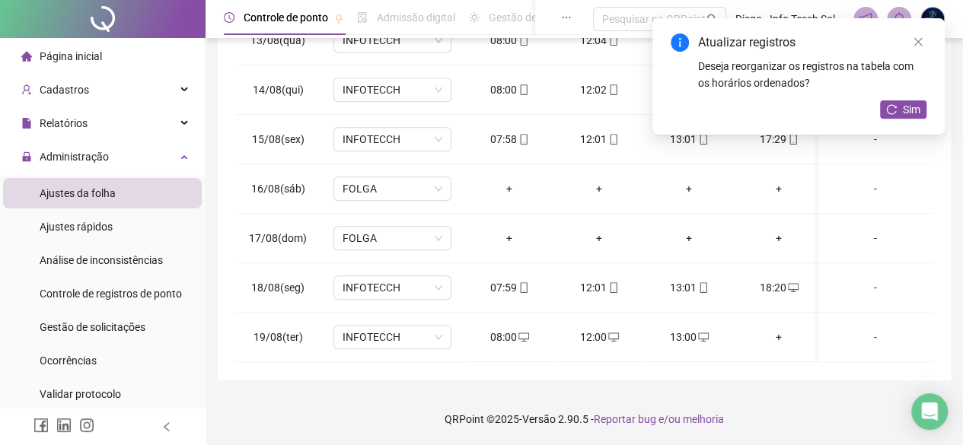
click at [770, 329] on div "+" at bounding box center [778, 337] width 65 height 17
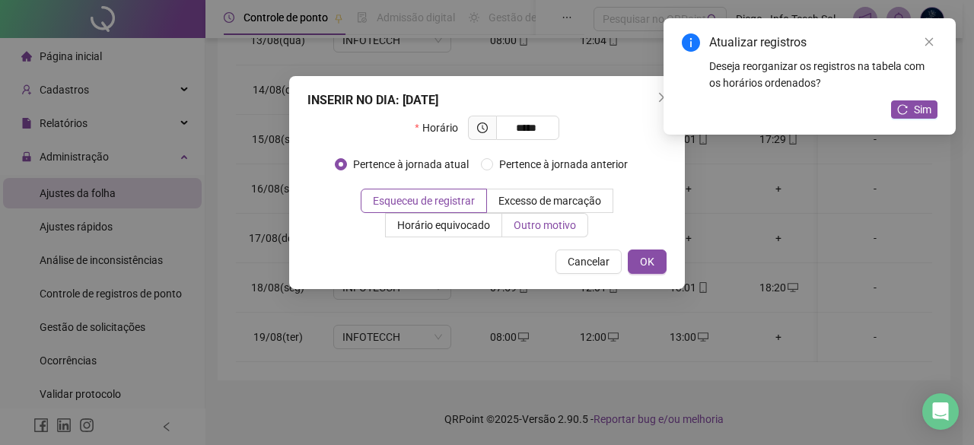
type input "*****"
click at [562, 234] on label "Outro motivo" at bounding box center [545, 225] width 86 height 24
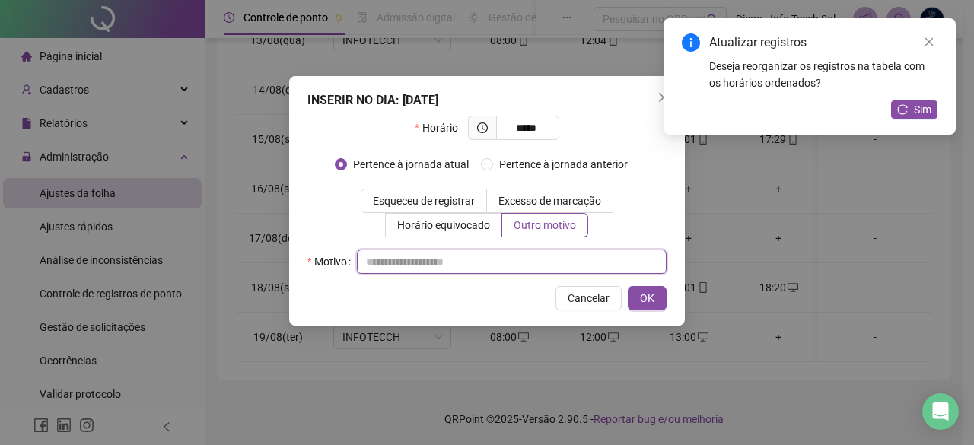
click at [537, 256] on input "text" at bounding box center [512, 262] width 310 height 24
type input "**********"
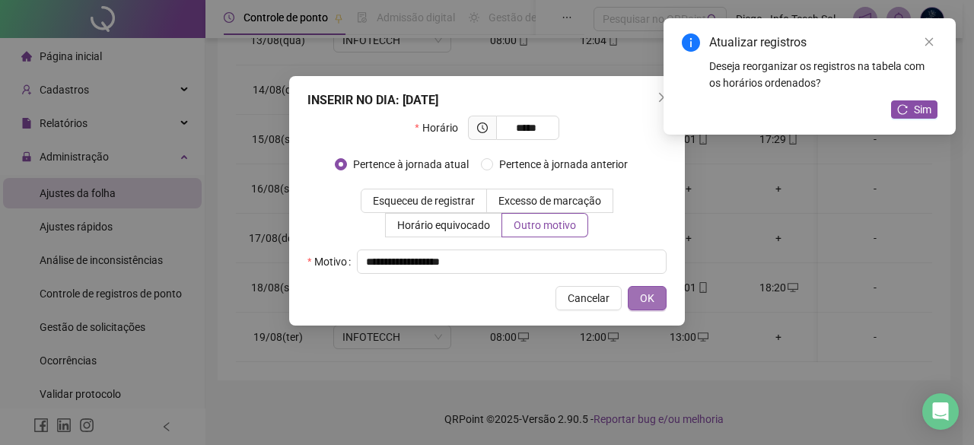
click at [655, 305] on button "OK" at bounding box center [647, 298] width 39 height 24
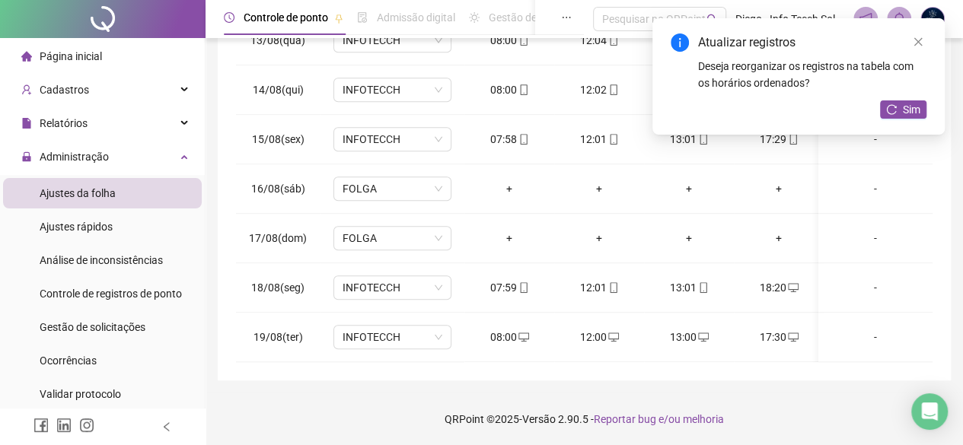
click at [139, 199] on li "Ajustes da folha" at bounding box center [102, 193] width 199 height 30
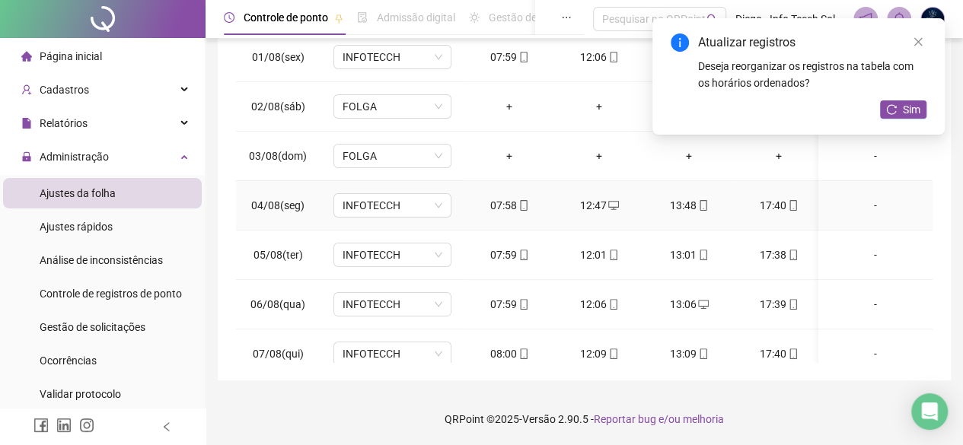
scroll to position [0, 0]
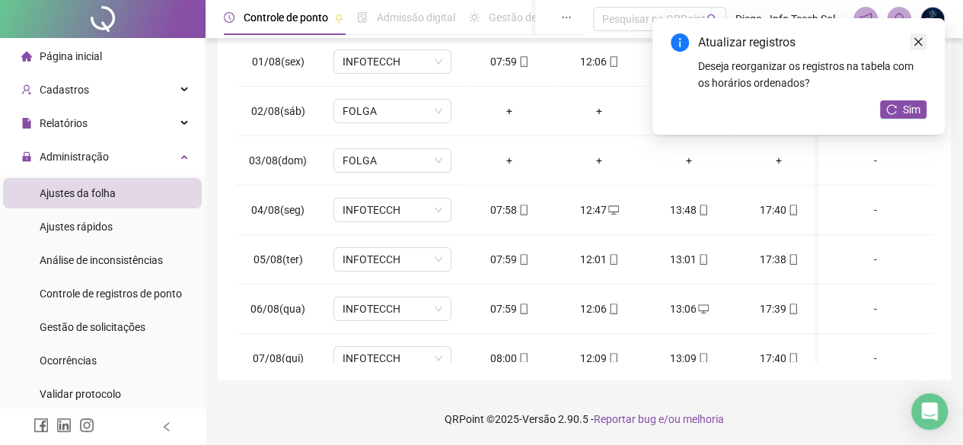
click at [922, 42] on link "Close" at bounding box center [917, 41] width 17 height 17
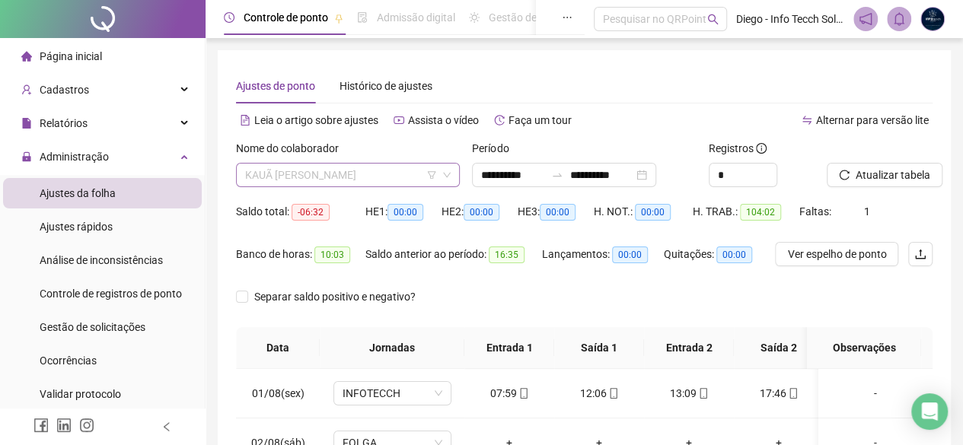
click at [357, 178] on span "KAUÃ [PERSON_NAME]" at bounding box center [347, 175] width 205 height 23
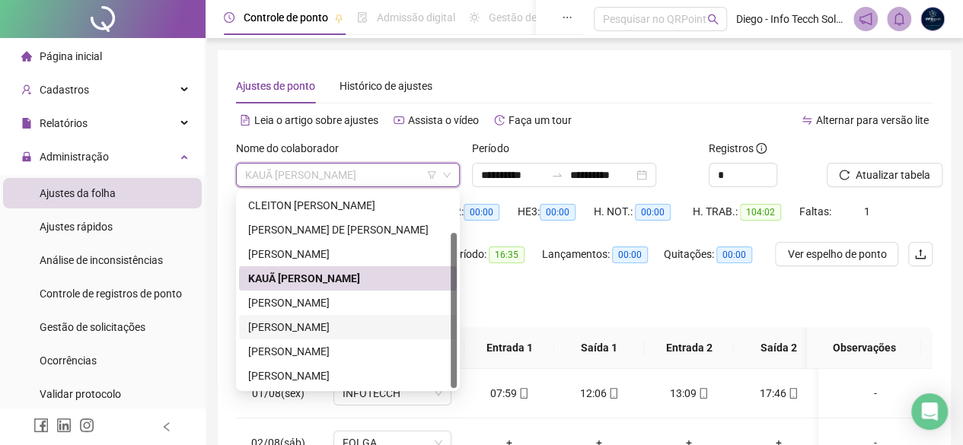
click at [365, 322] on div "[PERSON_NAME]" at bounding box center [347, 327] width 199 height 17
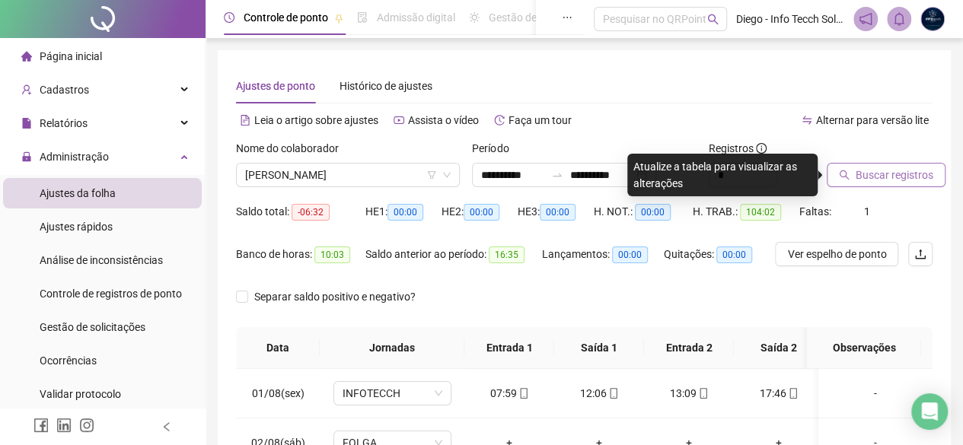
click at [911, 169] on span "Buscar registros" at bounding box center [894, 175] width 78 height 17
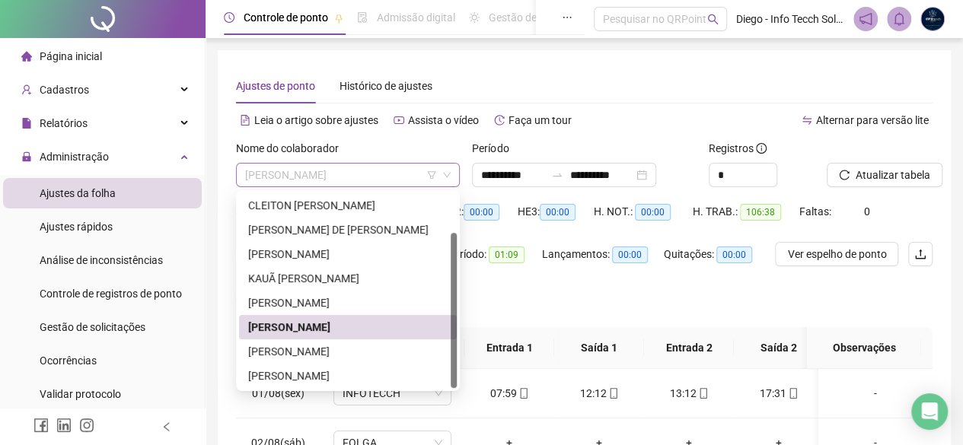
click at [374, 175] on span "[PERSON_NAME]" at bounding box center [347, 175] width 205 height 23
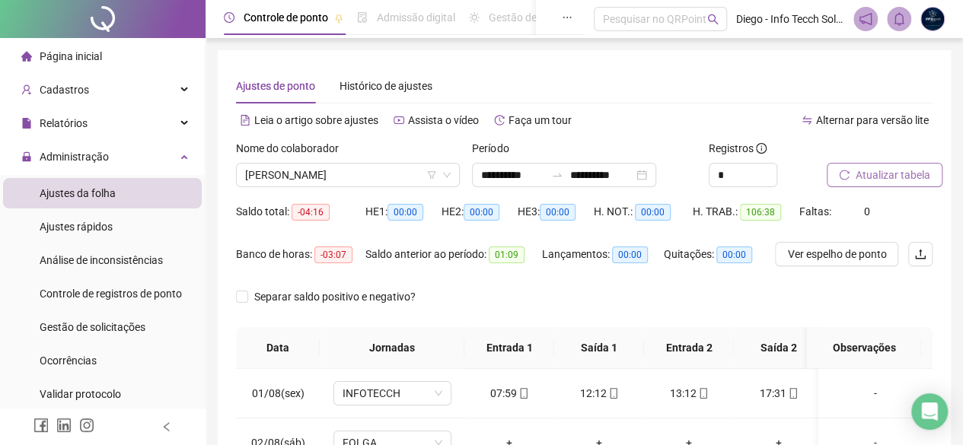
click at [835, 177] on button "Atualizar tabela" at bounding box center [885, 175] width 116 height 24
click at [362, 179] on span "[PERSON_NAME]" at bounding box center [347, 175] width 205 height 23
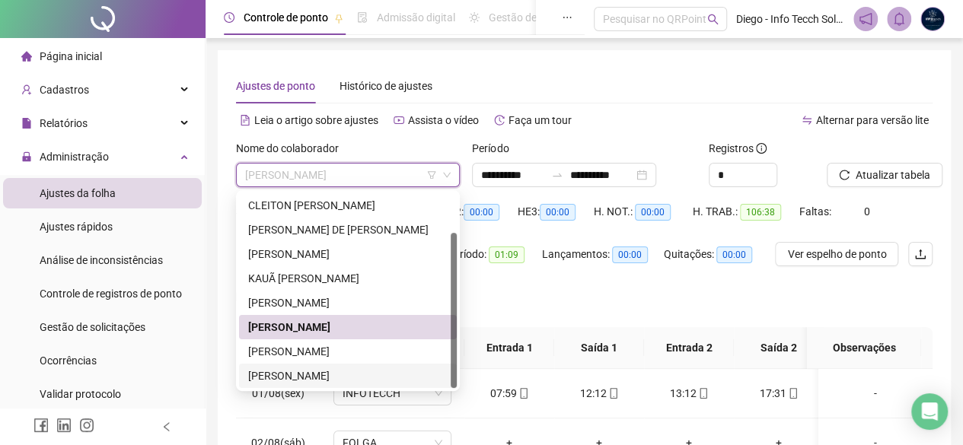
click at [414, 372] on div "[PERSON_NAME]" at bounding box center [347, 376] width 199 height 17
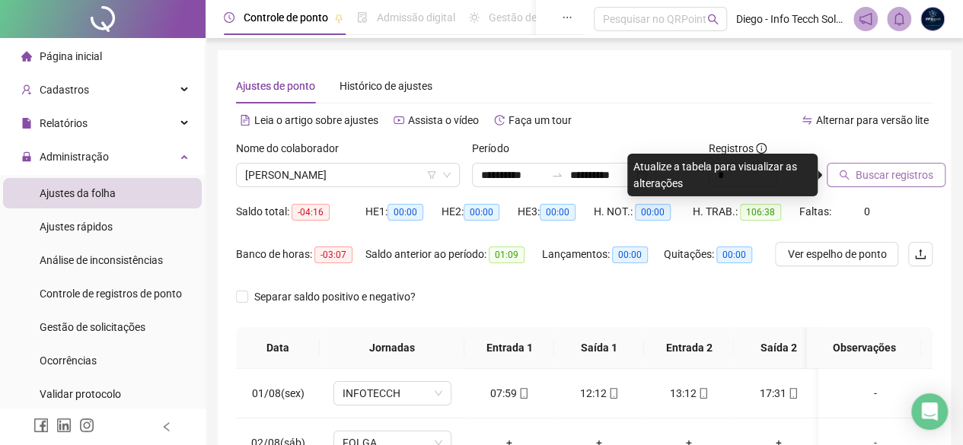
click at [874, 185] on button "Buscar registros" at bounding box center [886, 175] width 119 height 24
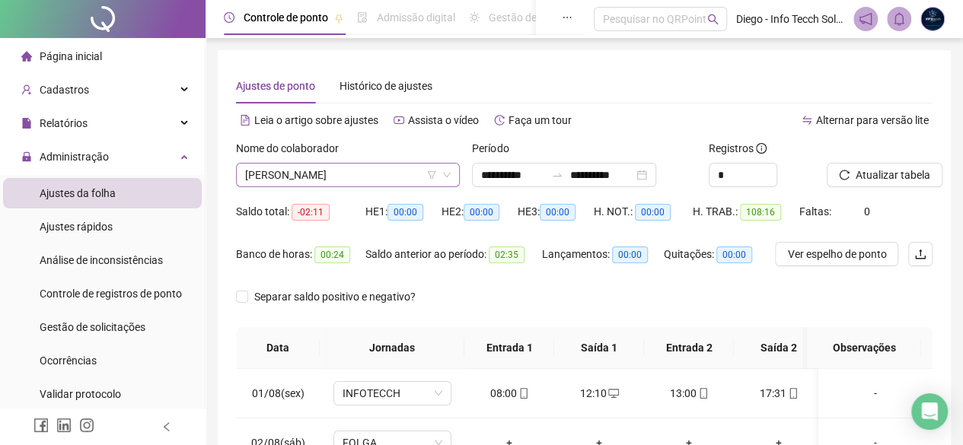
click at [355, 174] on span "[PERSON_NAME]" at bounding box center [347, 175] width 205 height 23
click at [880, 164] on button "Atualizar tabela" at bounding box center [885, 175] width 116 height 24
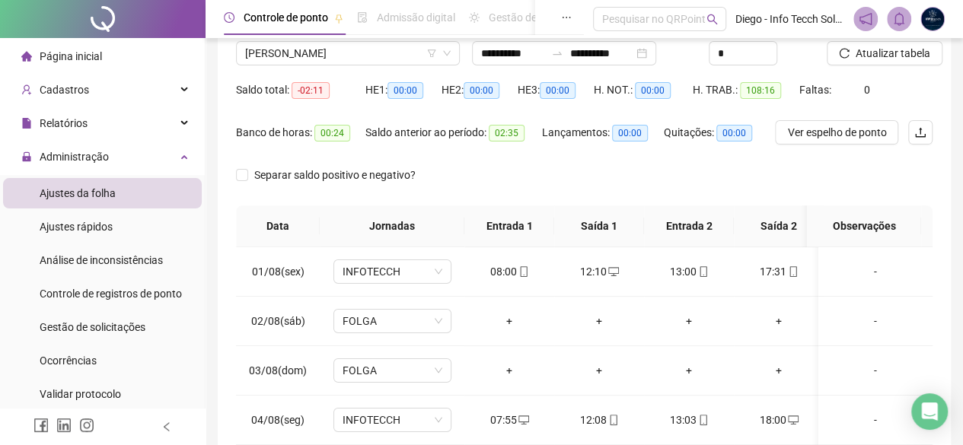
scroll to position [27, 0]
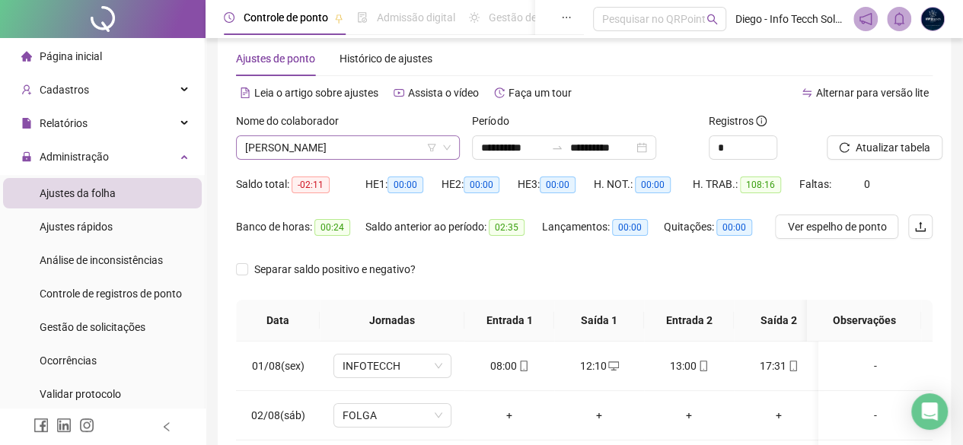
click at [314, 148] on span "[PERSON_NAME]" at bounding box center [347, 147] width 205 height 23
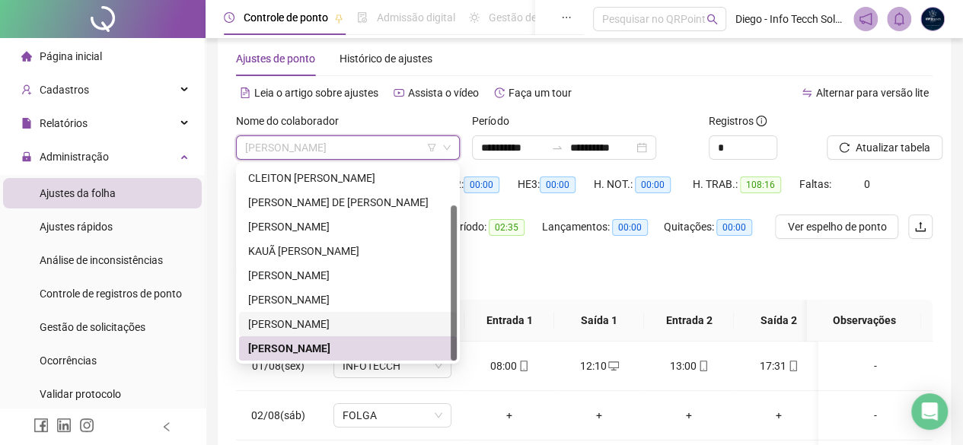
scroll to position [104, 0]
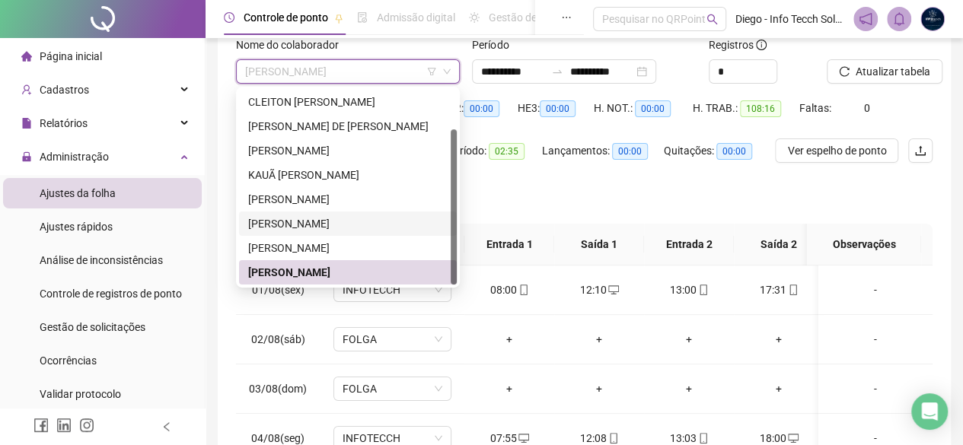
click at [355, 217] on div "[PERSON_NAME]" at bounding box center [347, 223] width 199 height 17
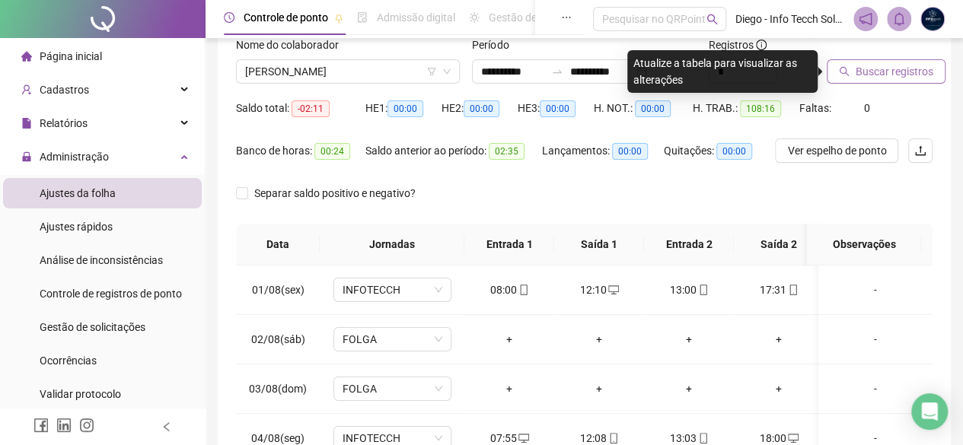
click at [868, 68] on span "Buscar registros" at bounding box center [894, 71] width 78 height 17
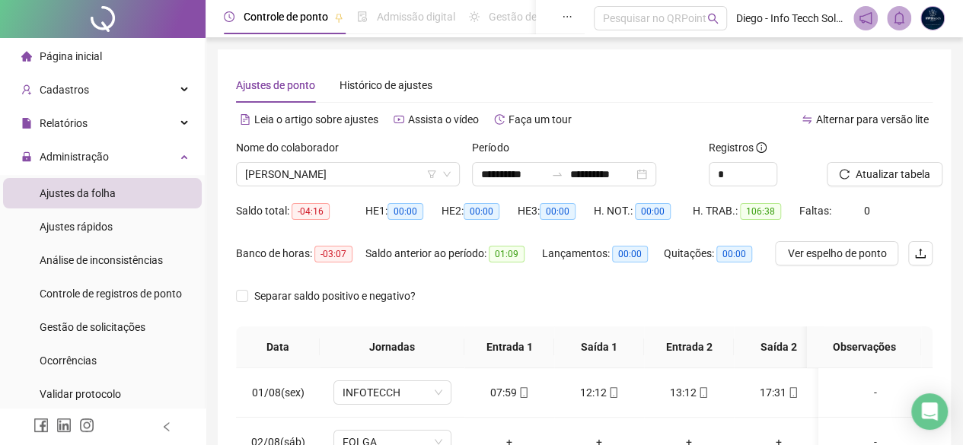
scroll to position [0, 0]
click at [356, 166] on span "[PERSON_NAME]" at bounding box center [347, 175] width 205 height 23
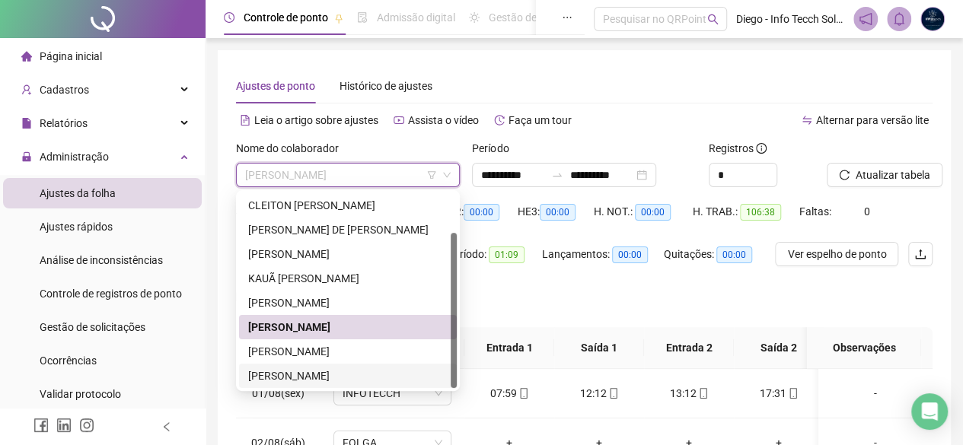
click at [365, 371] on div "[PERSON_NAME]" at bounding box center [347, 376] width 199 height 17
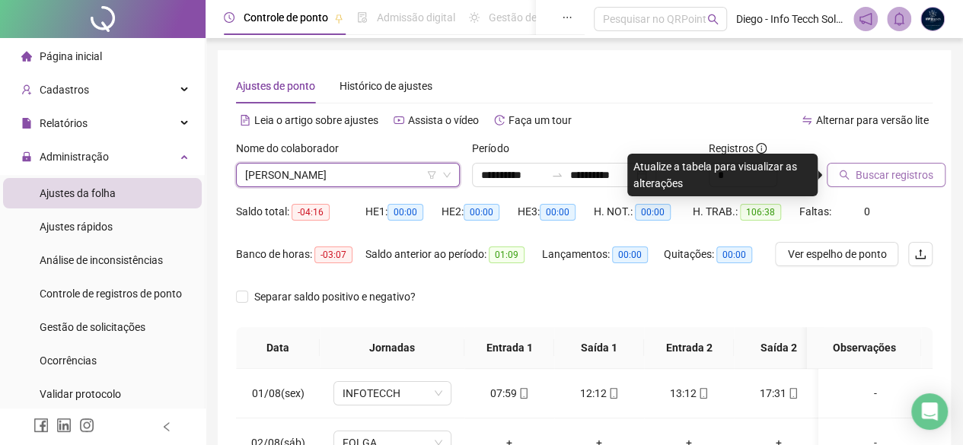
click at [851, 164] on button "Buscar registros" at bounding box center [886, 175] width 119 height 24
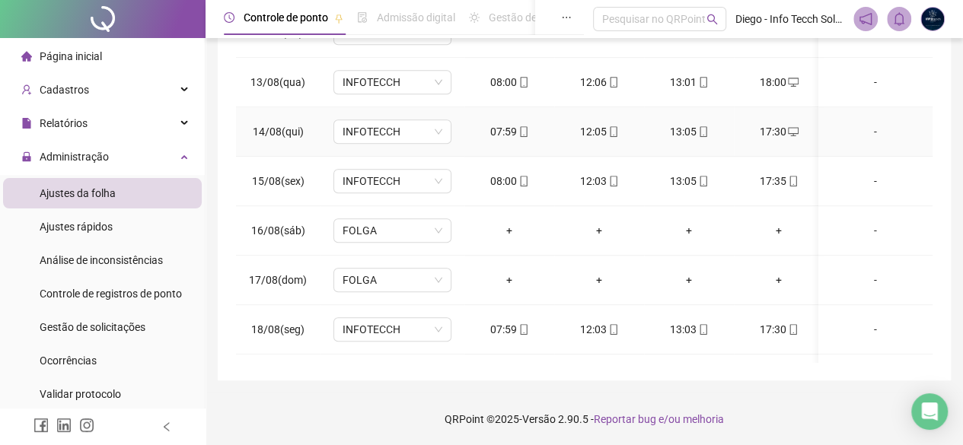
scroll to position [622, 0]
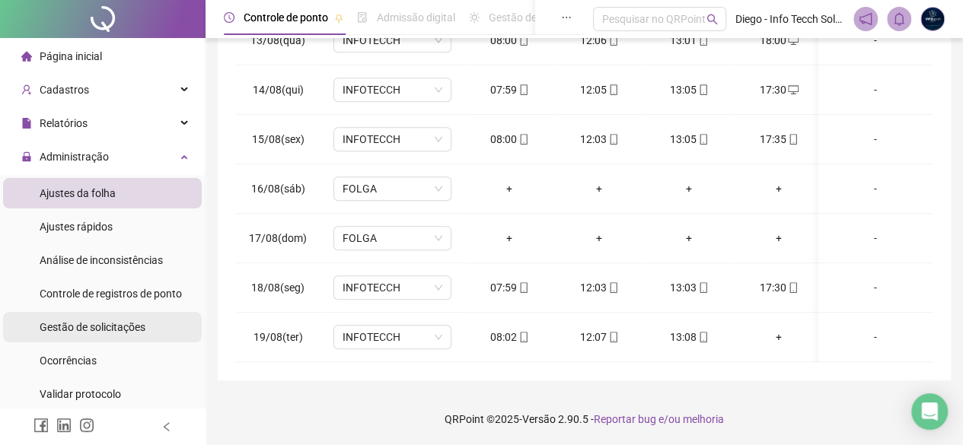
click at [155, 317] on li "Gestão de solicitações" at bounding box center [102, 327] width 199 height 30
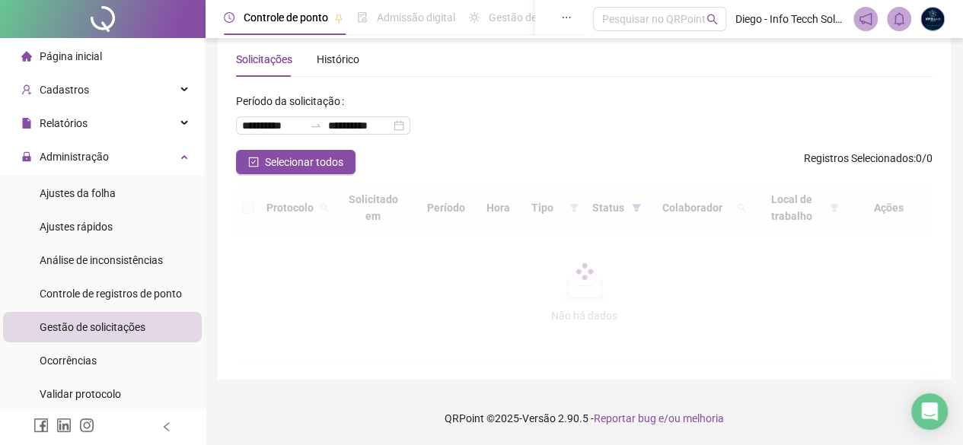
scroll to position [5, 0]
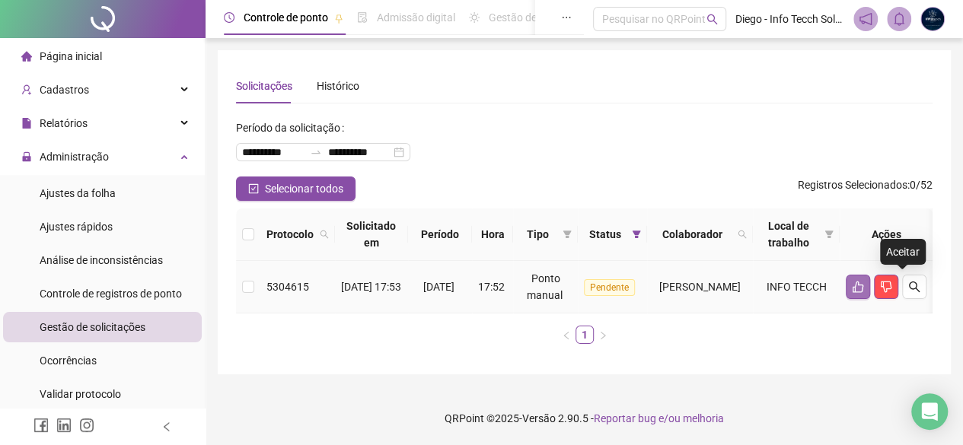
click at [863, 285] on icon "like" at bounding box center [857, 287] width 11 height 11
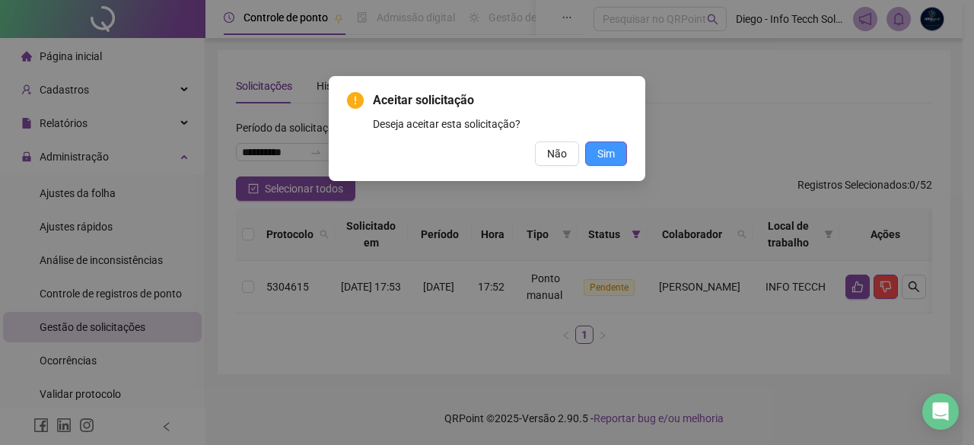
click at [613, 165] on button "Sim" at bounding box center [606, 154] width 42 height 24
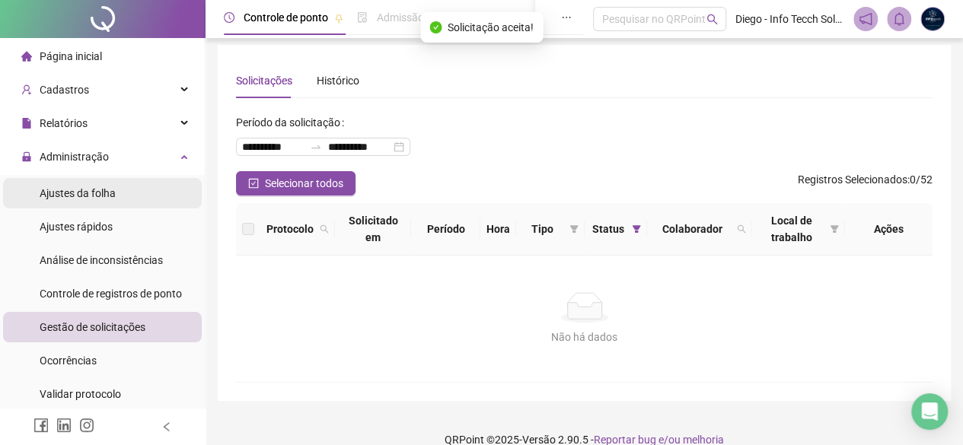
click at [148, 180] on li "Ajustes da folha" at bounding box center [102, 193] width 199 height 30
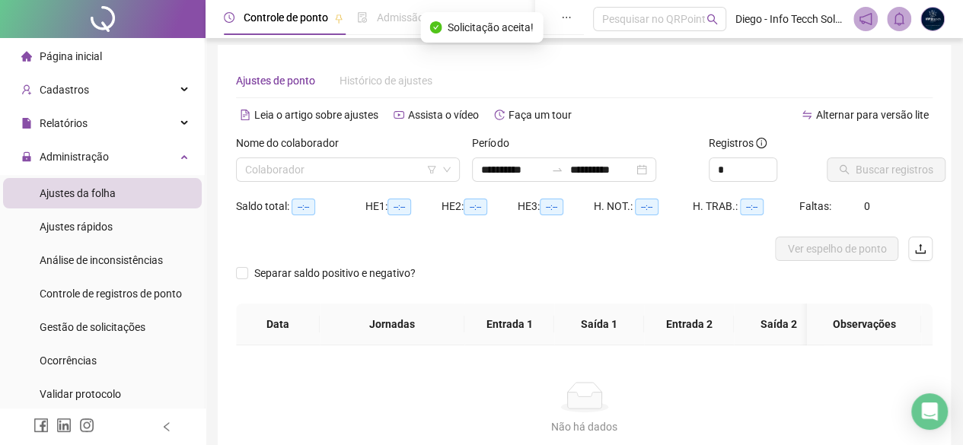
type input "**********"
click at [368, 174] on input "search" at bounding box center [341, 169] width 192 height 23
